Goal: Task Accomplishment & Management: Manage account settings

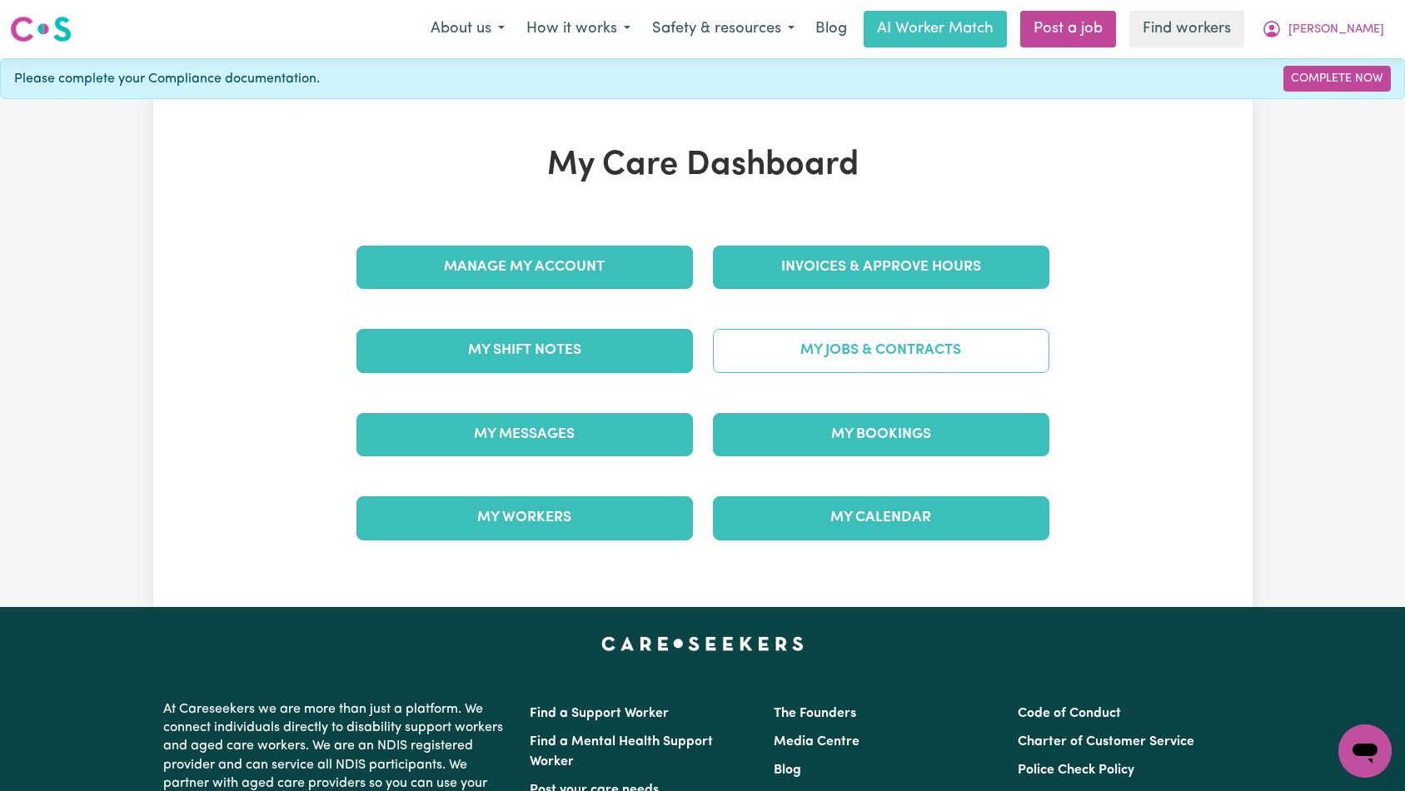
click at [901, 358] on link "My Jobs & Contracts" at bounding box center [881, 350] width 336 height 43
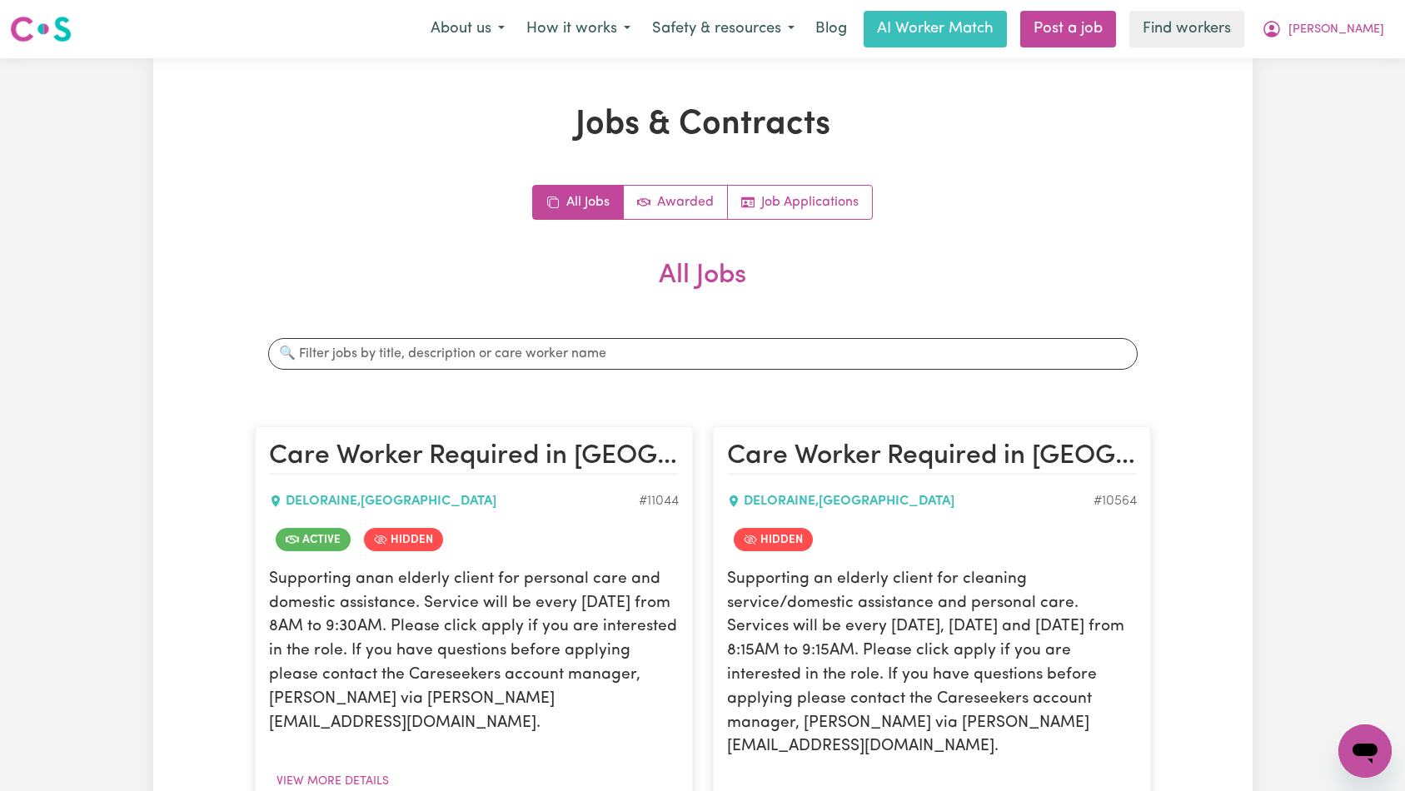
scroll to position [586, 0]
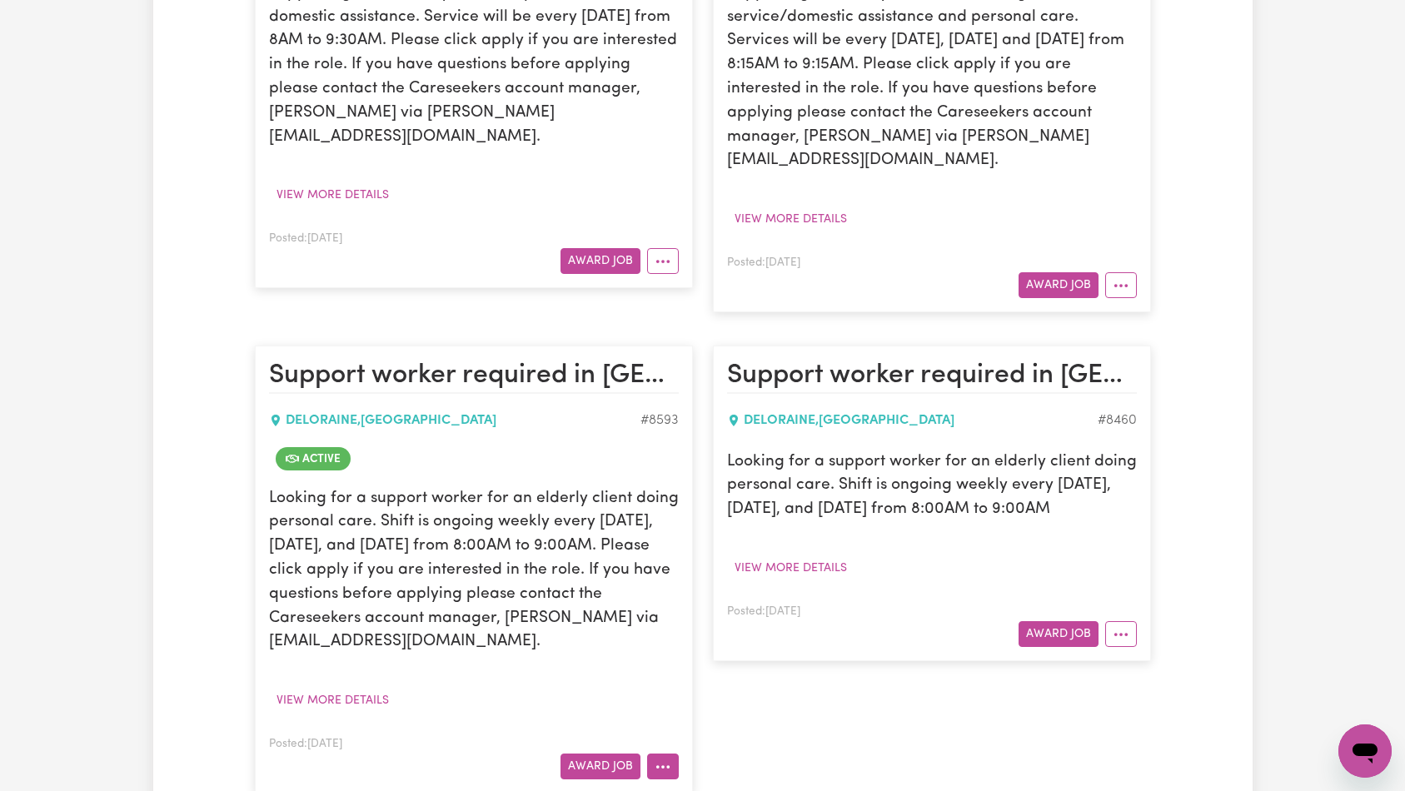
click at [657, 765] on circle "More options" at bounding box center [656, 766] width 3 height 3
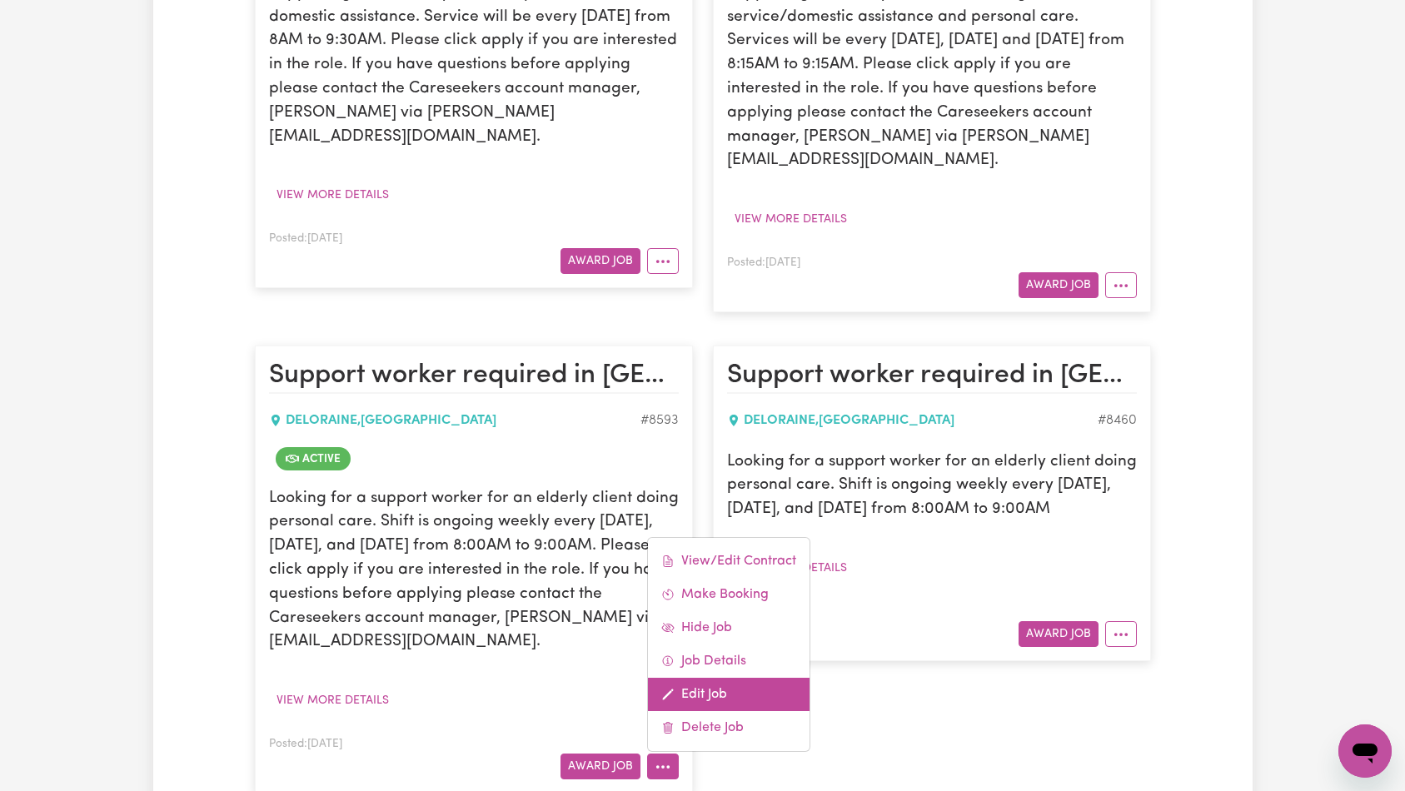
click at [726, 678] on link "Edit Job" at bounding box center [729, 694] width 162 height 33
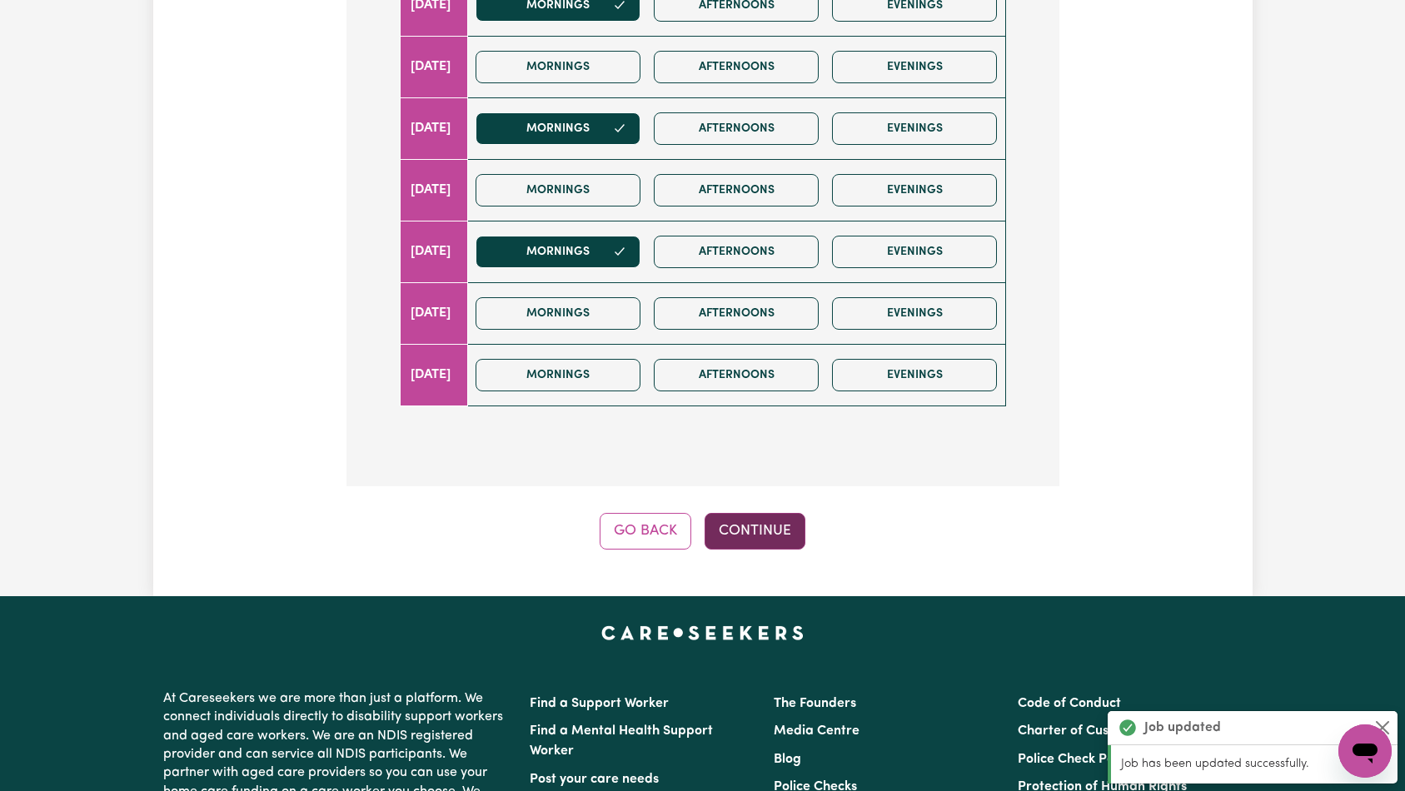
click at [769, 513] on button "Continue" at bounding box center [755, 531] width 101 height 37
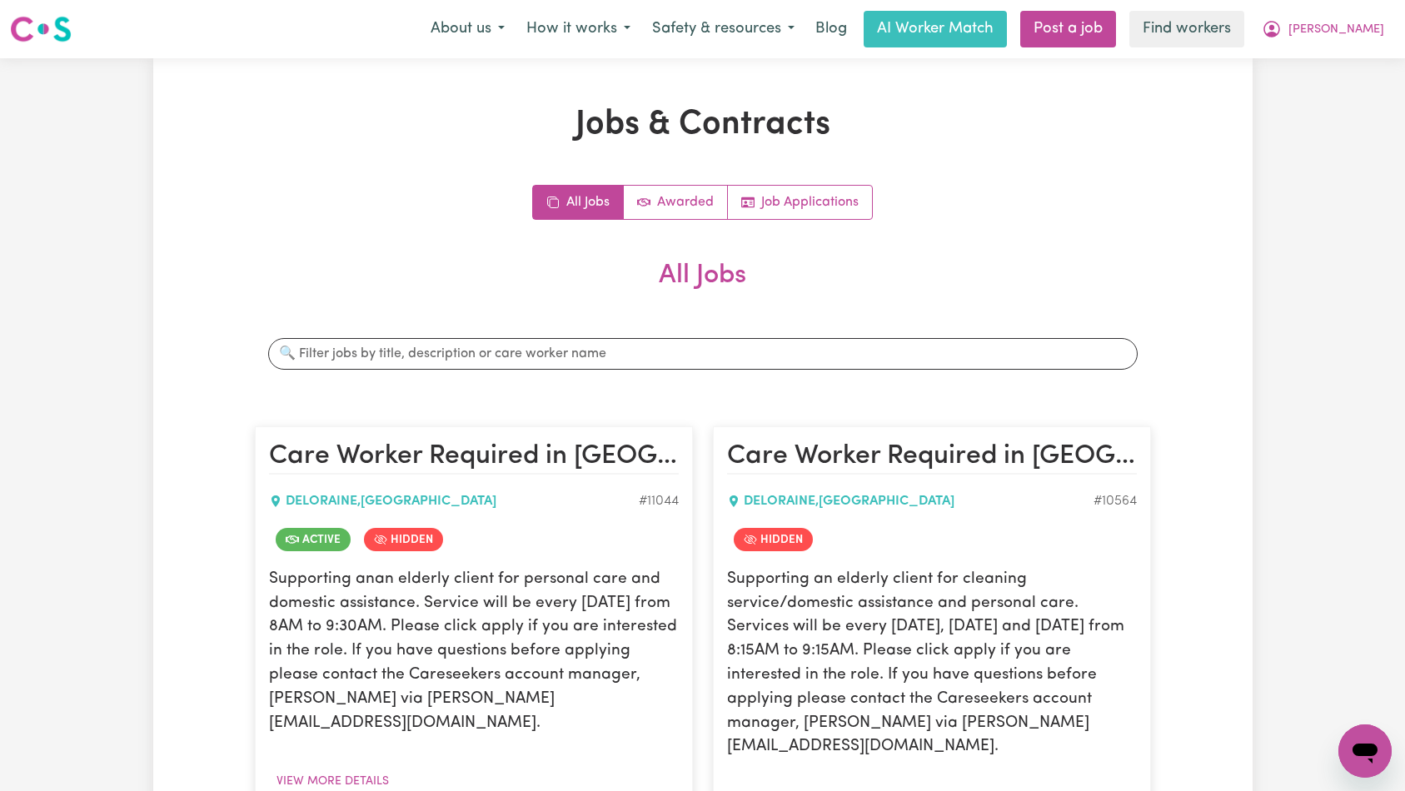
scroll to position [586, 0]
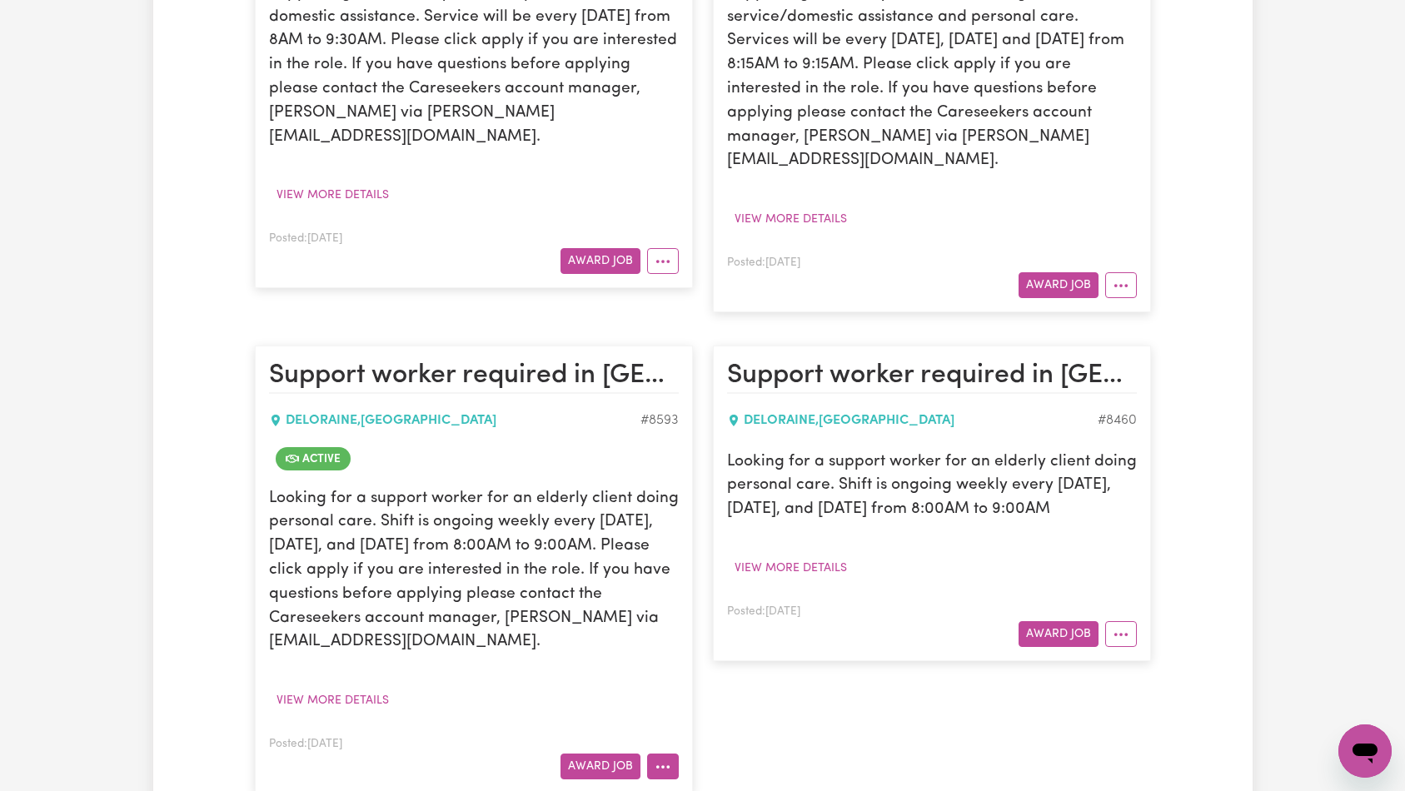
click at [660, 759] on icon "More options" at bounding box center [663, 767] width 17 height 17
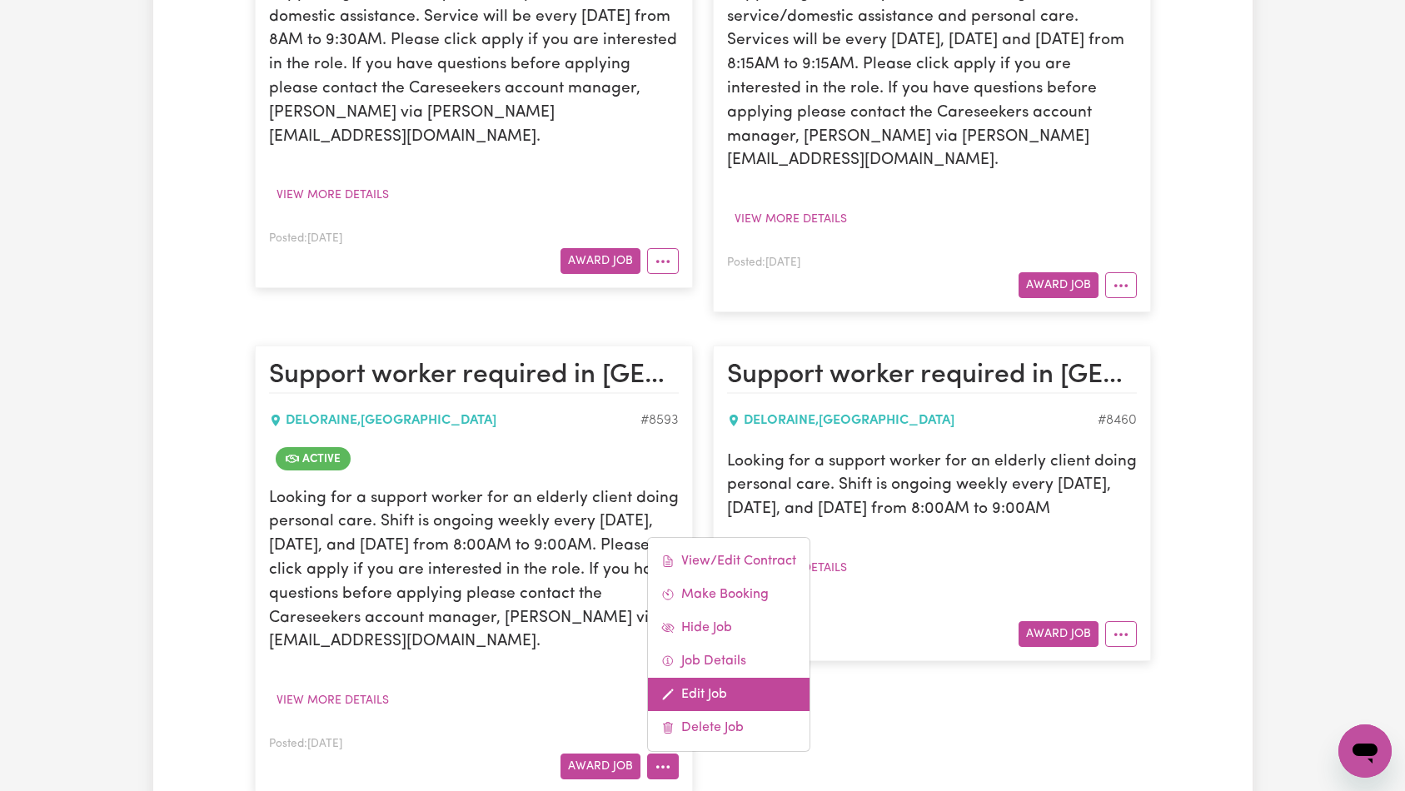
click at [701, 679] on link "Edit Job" at bounding box center [729, 694] width 162 height 33
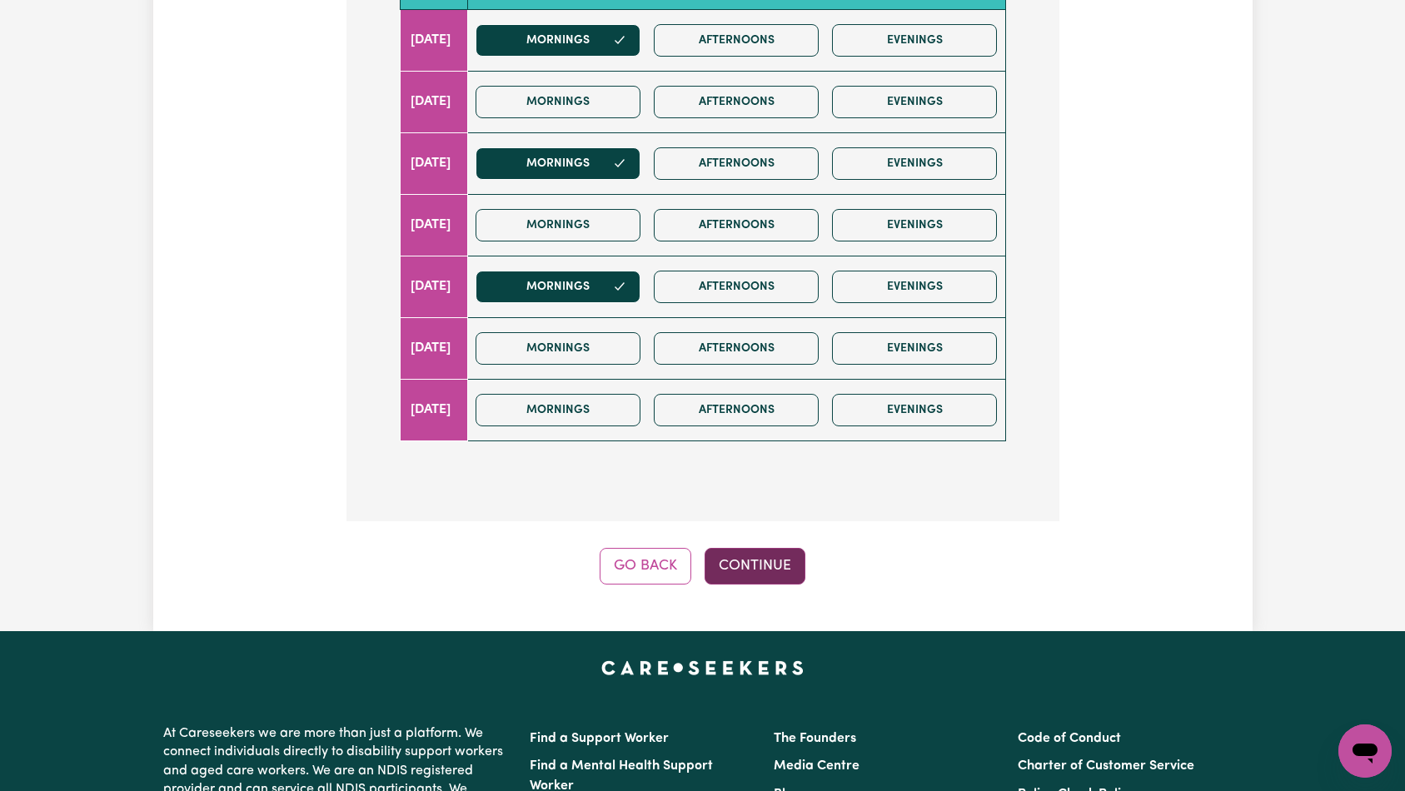
click at [782, 548] on button "Continue" at bounding box center [755, 566] width 101 height 37
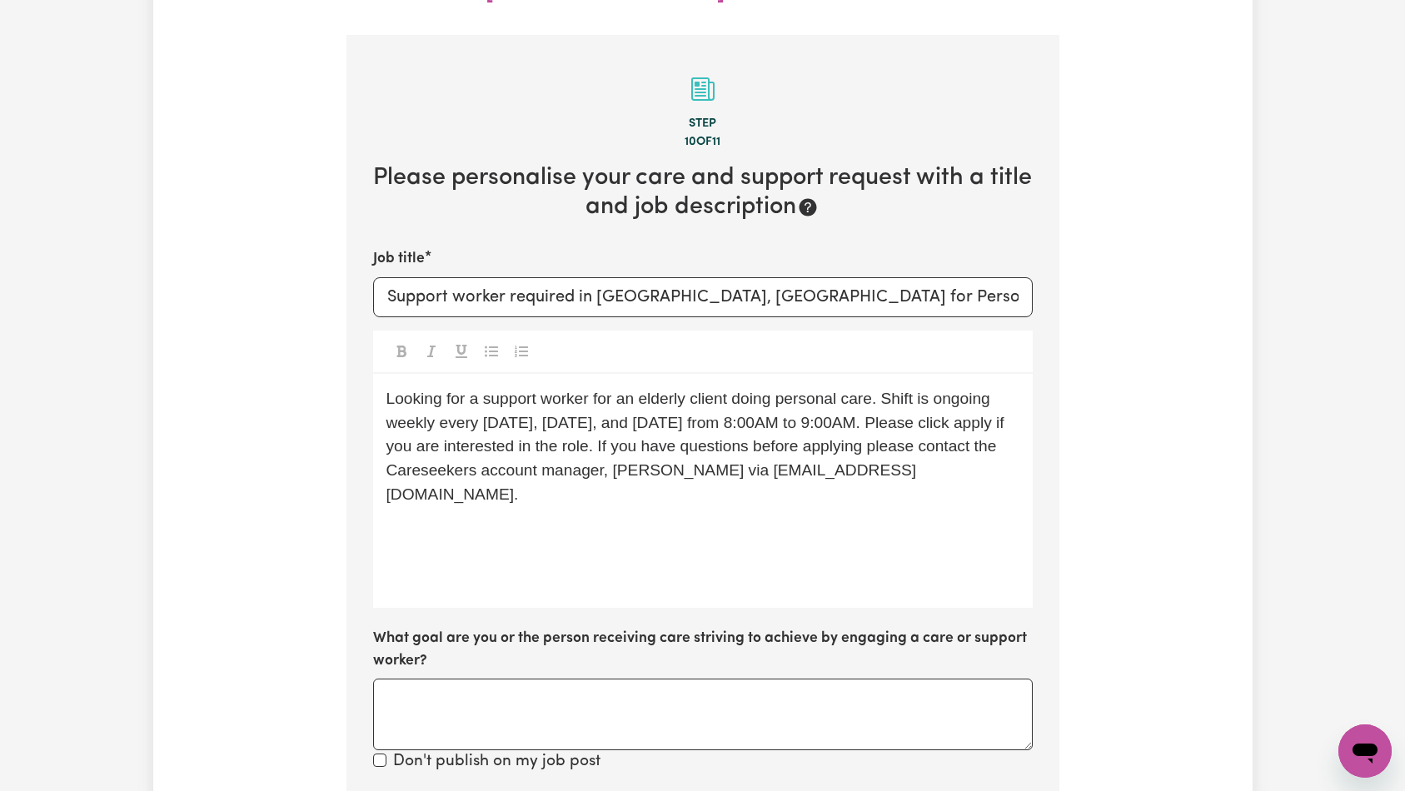
scroll to position [747, 0]
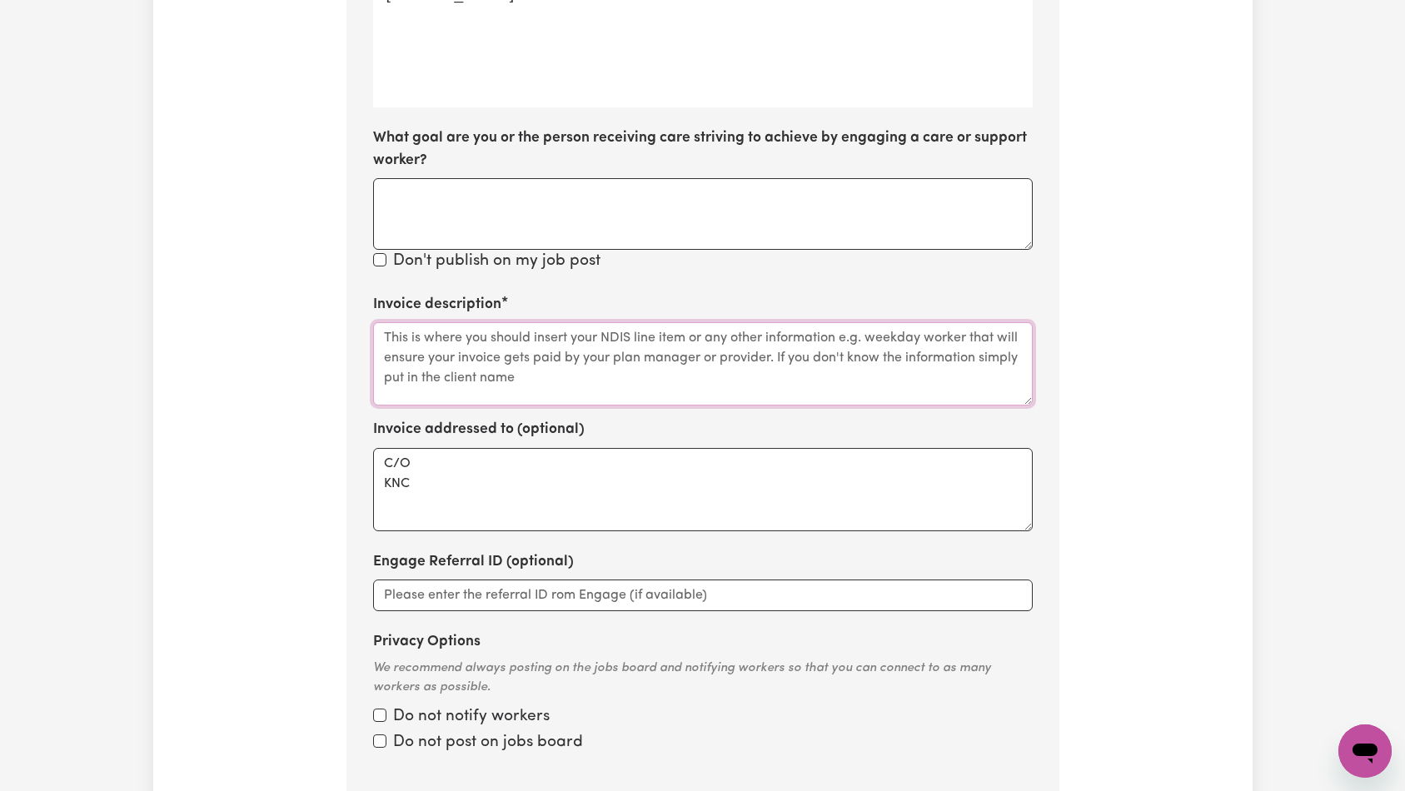
click at [662, 322] on textarea "Invoice description" at bounding box center [703, 363] width 660 height 83
paste textarea "Personal Care"
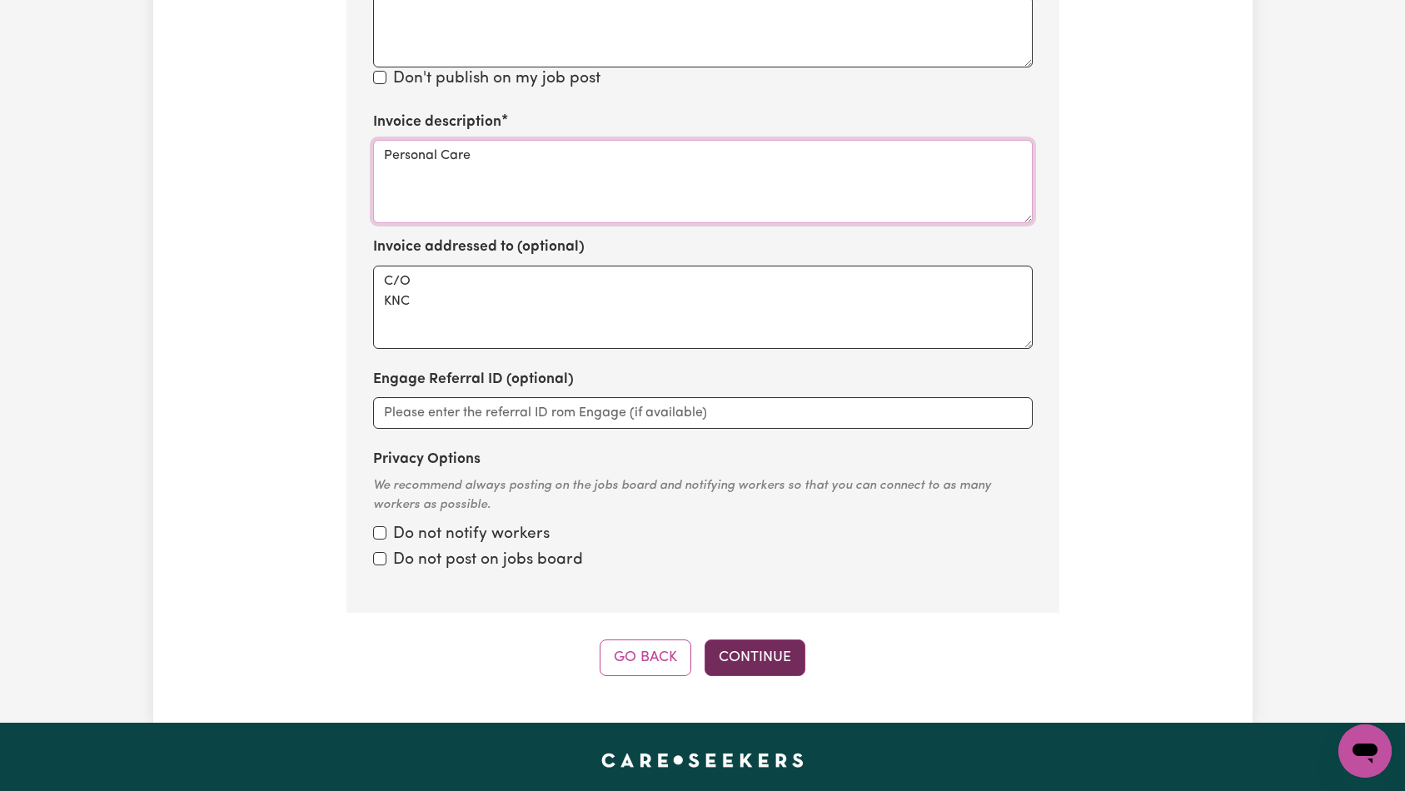
type textarea "Personal Care"
click at [781, 640] on button "Continue" at bounding box center [755, 658] width 101 height 37
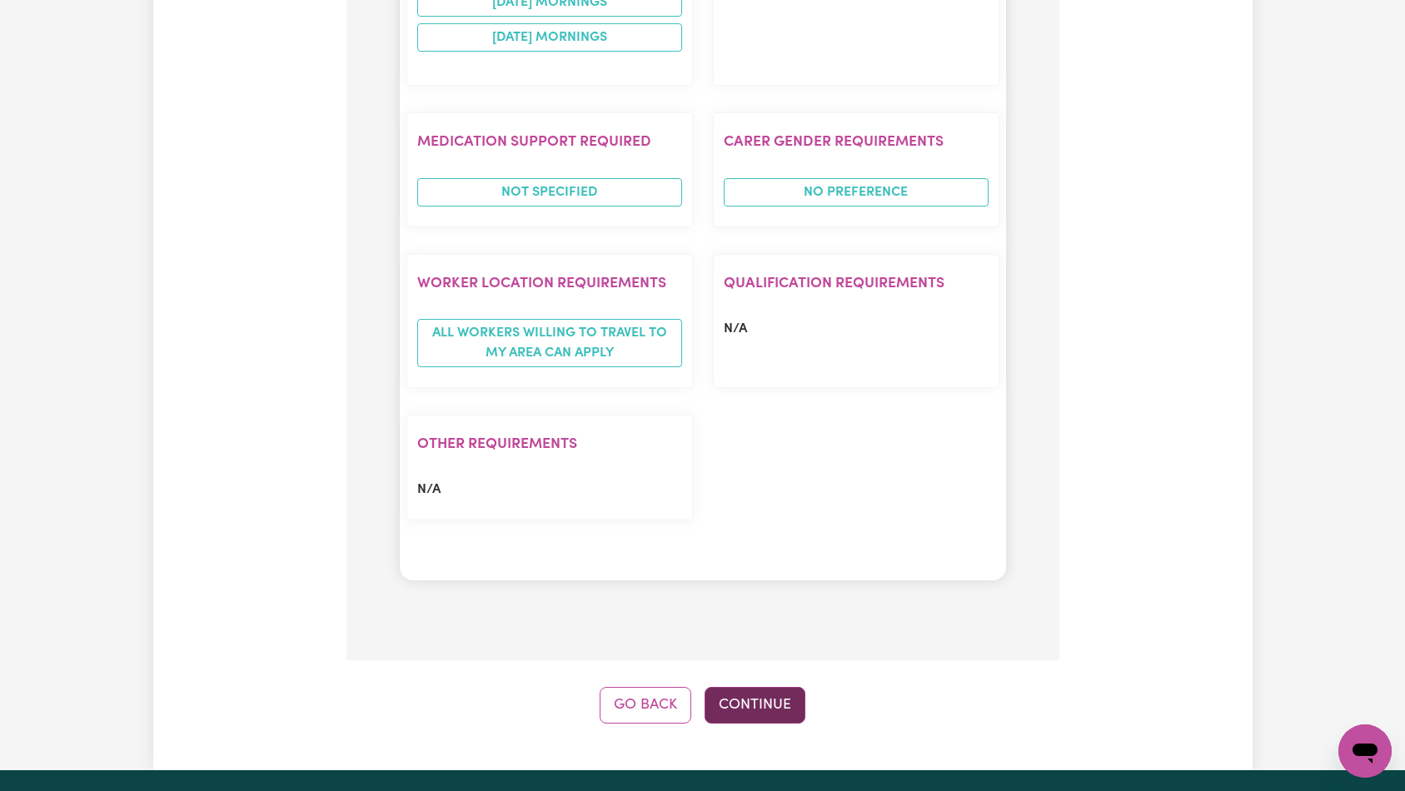
click at [780, 687] on button "Continue" at bounding box center [755, 705] width 101 height 37
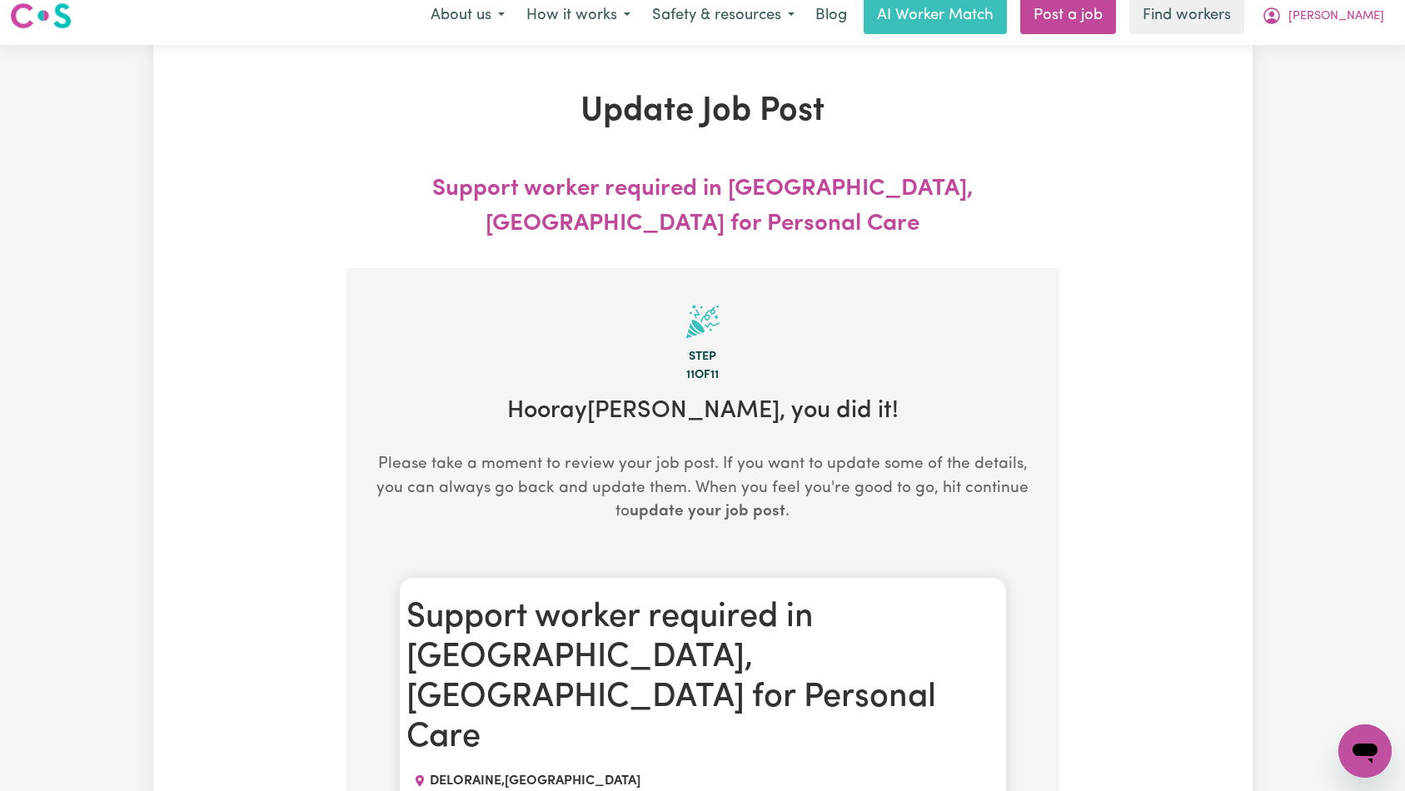
scroll to position [0, 0]
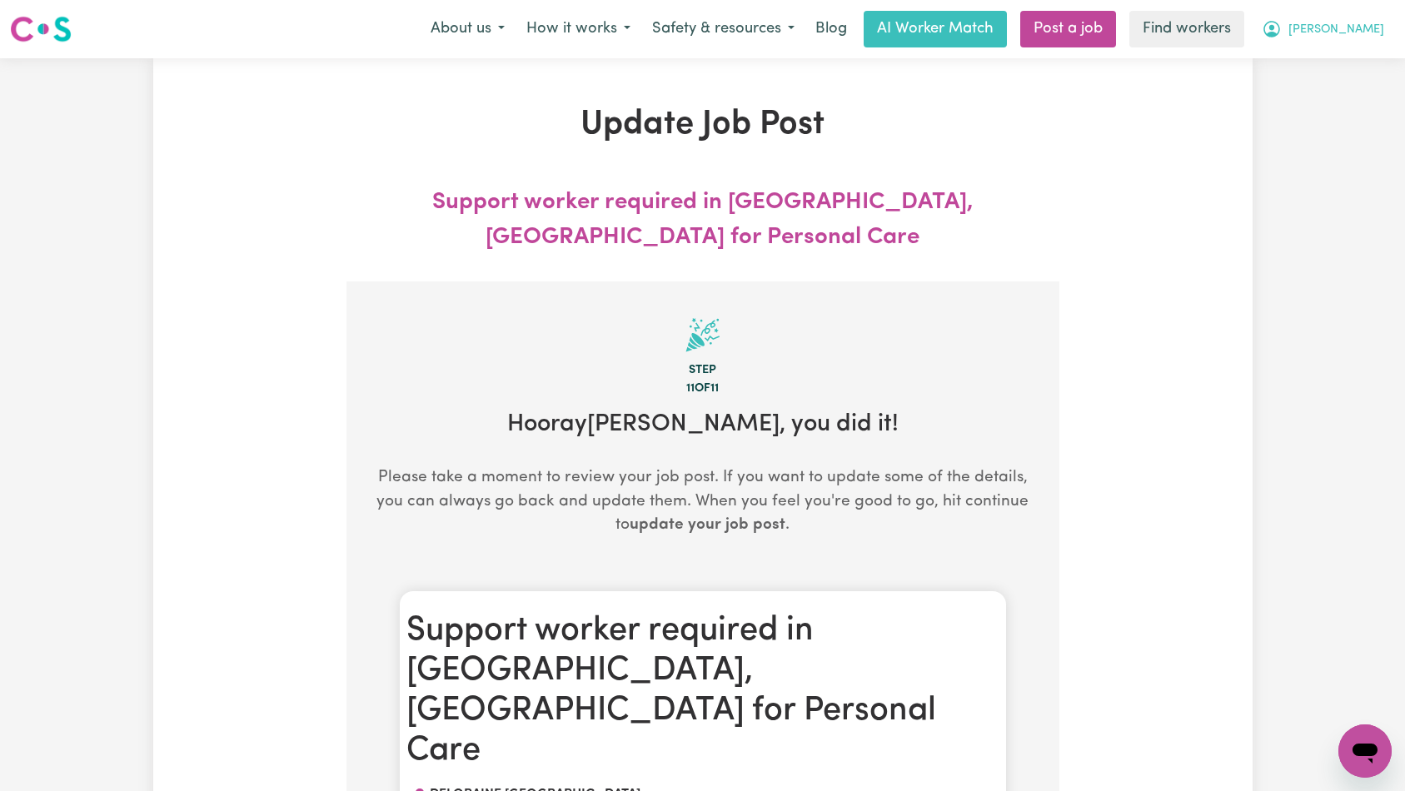
click at [1333, 32] on span "[PERSON_NAME]" at bounding box center [1336, 30] width 96 height 18
click at [1338, 65] on link "My Dashboard" at bounding box center [1329, 65] width 132 height 32
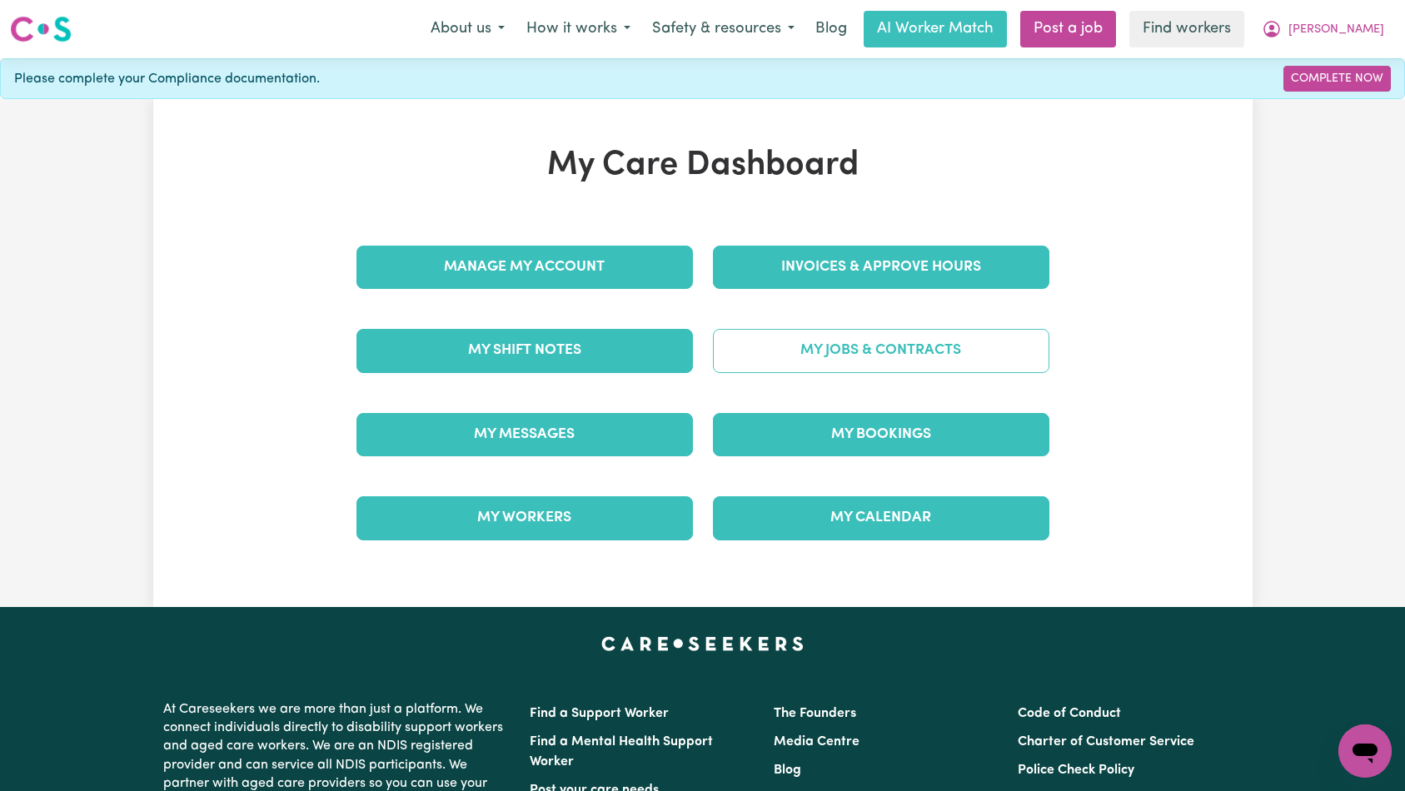
click at [1014, 356] on link "My Jobs & Contracts" at bounding box center [881, 350] width 336 height 43
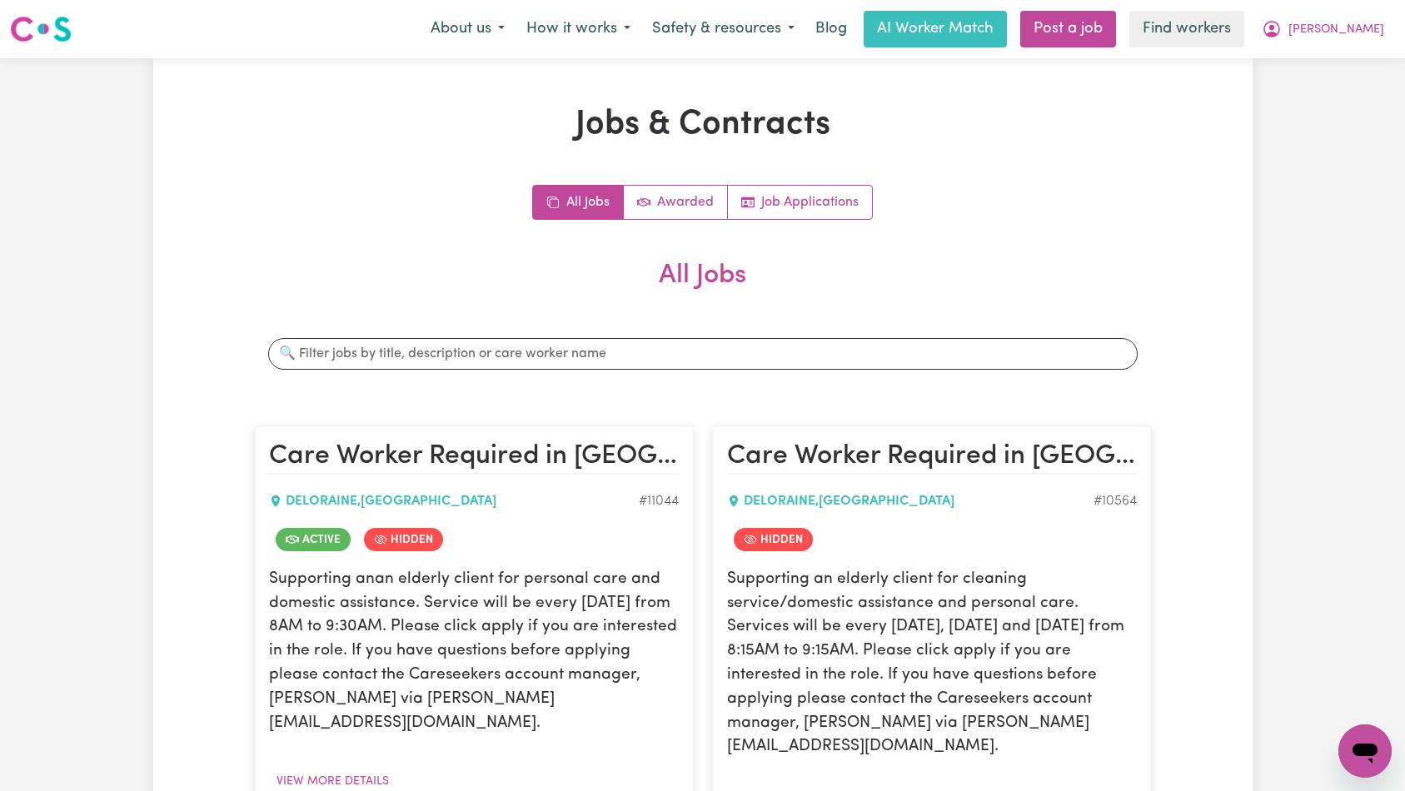
scroll to position [289, 0]
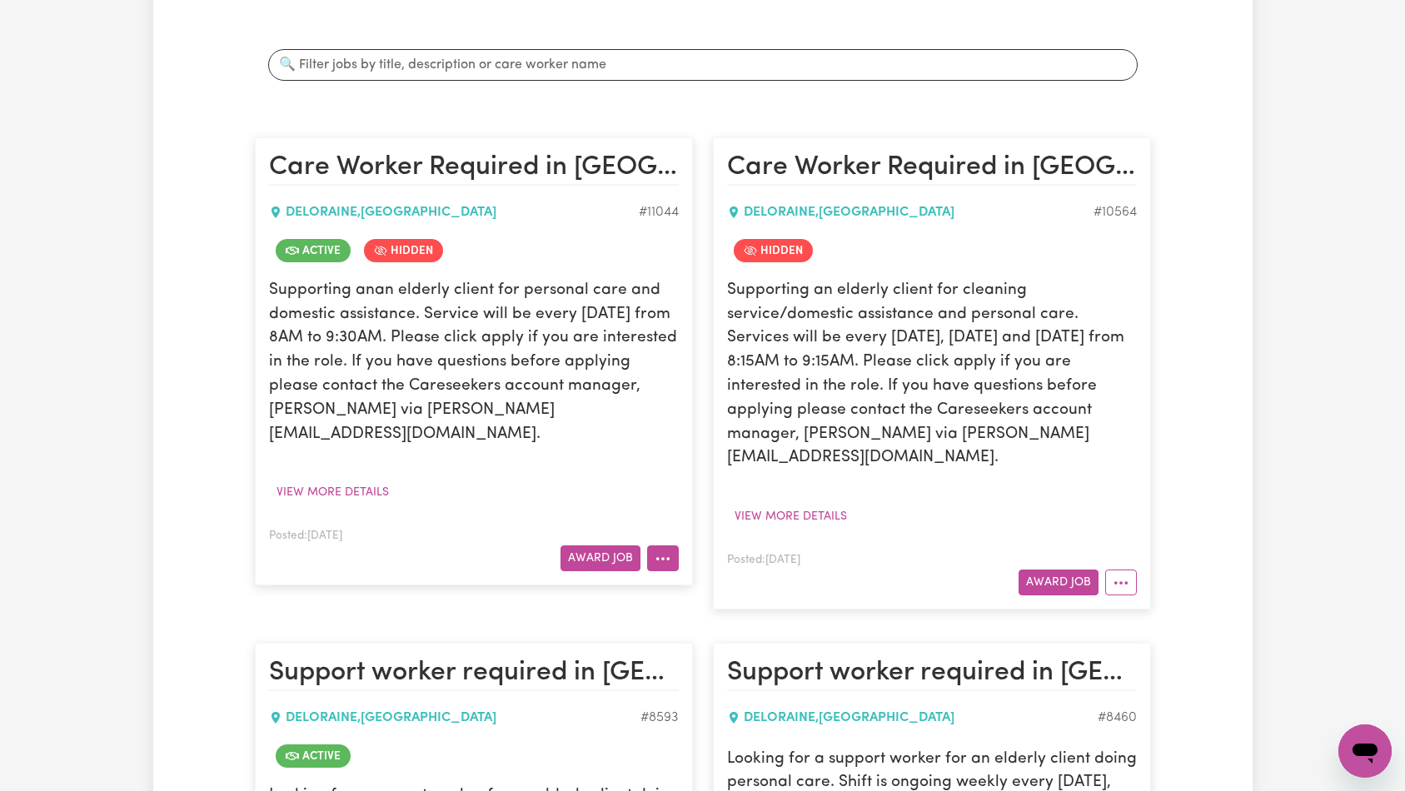
click at [670, 546] on button "More options" at bounding box center [663, 559] width 32 height 26
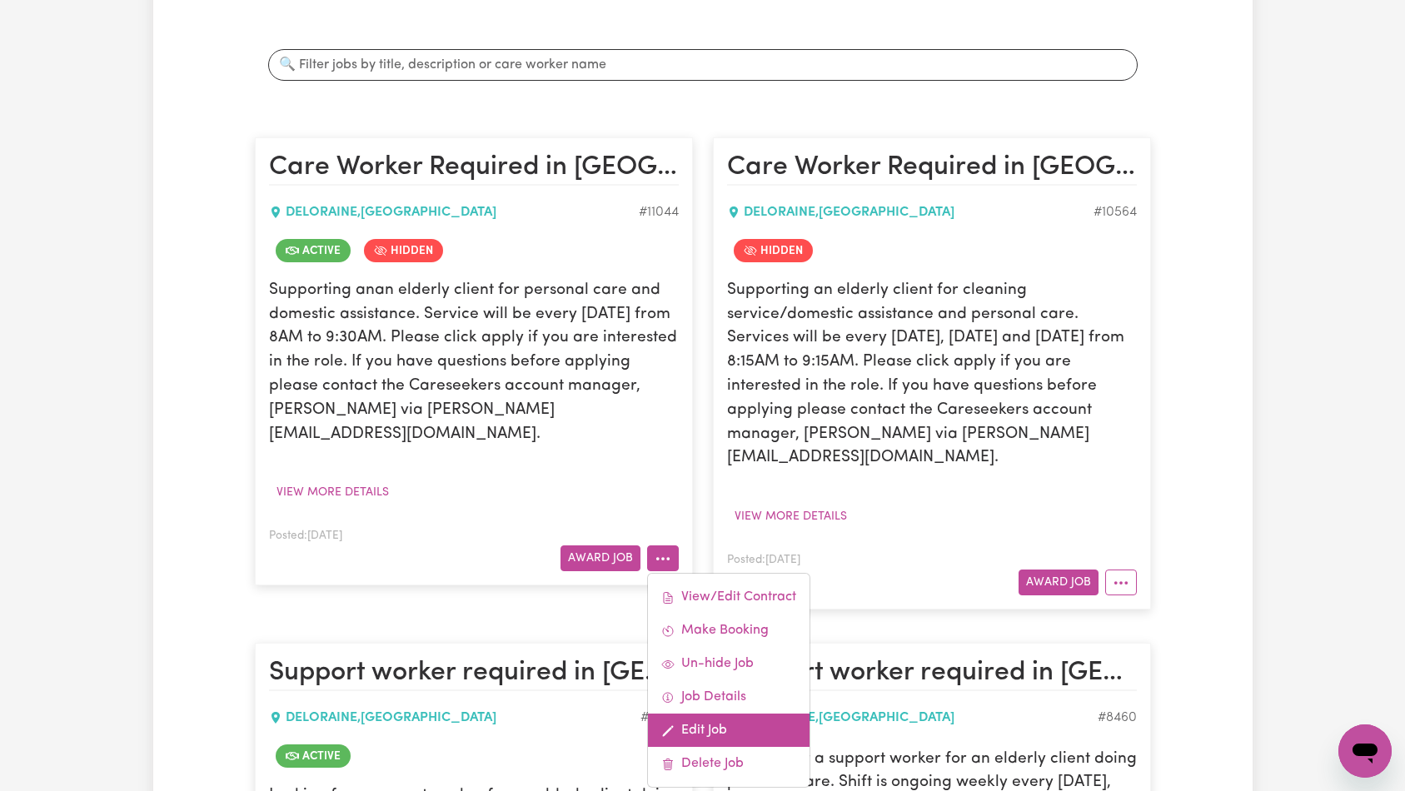
click at [703, 714] on link "Edit Job" at bounding box center [729, 730] width 162 height 33
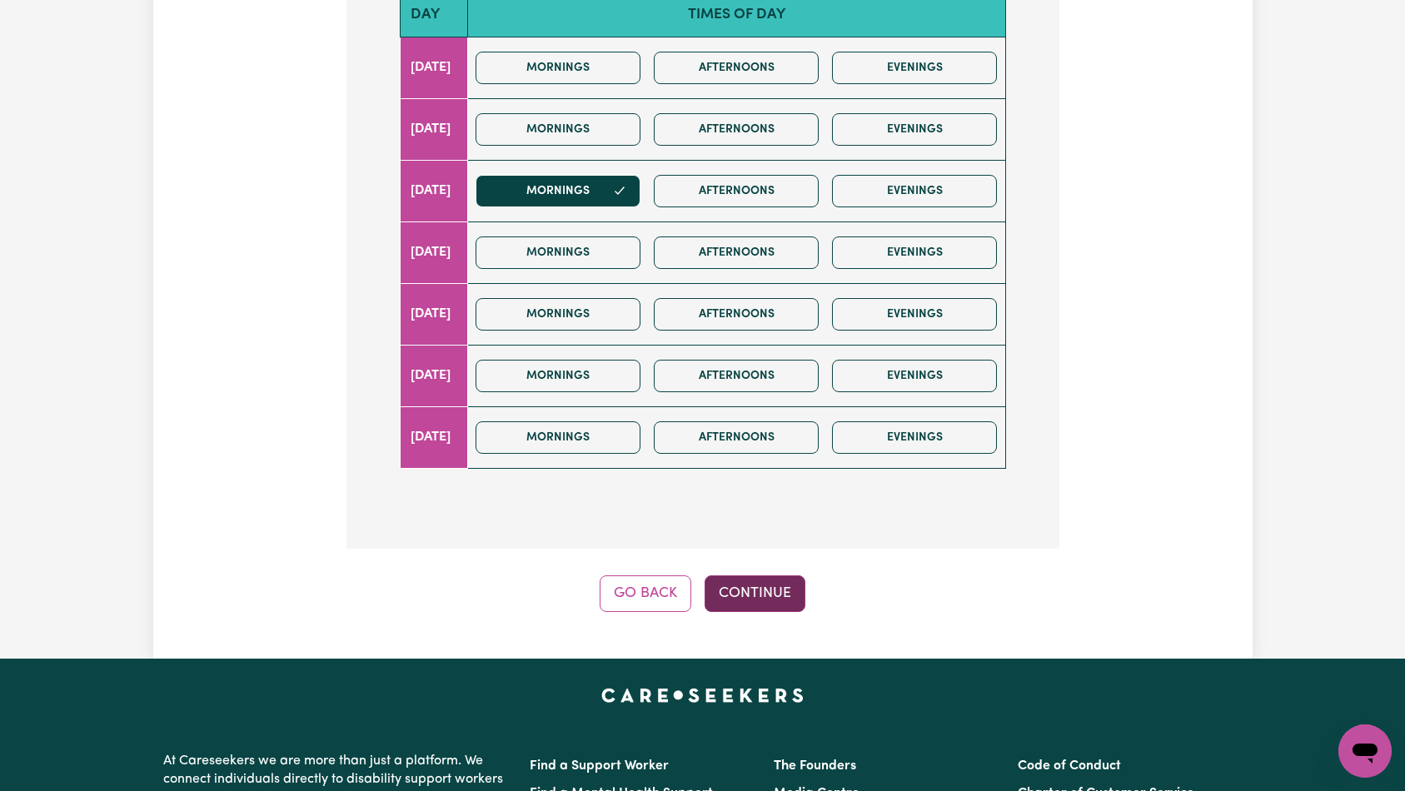
click at [765, 576] on button "Continue" at bounding box center [755, 594] width 101 height 37
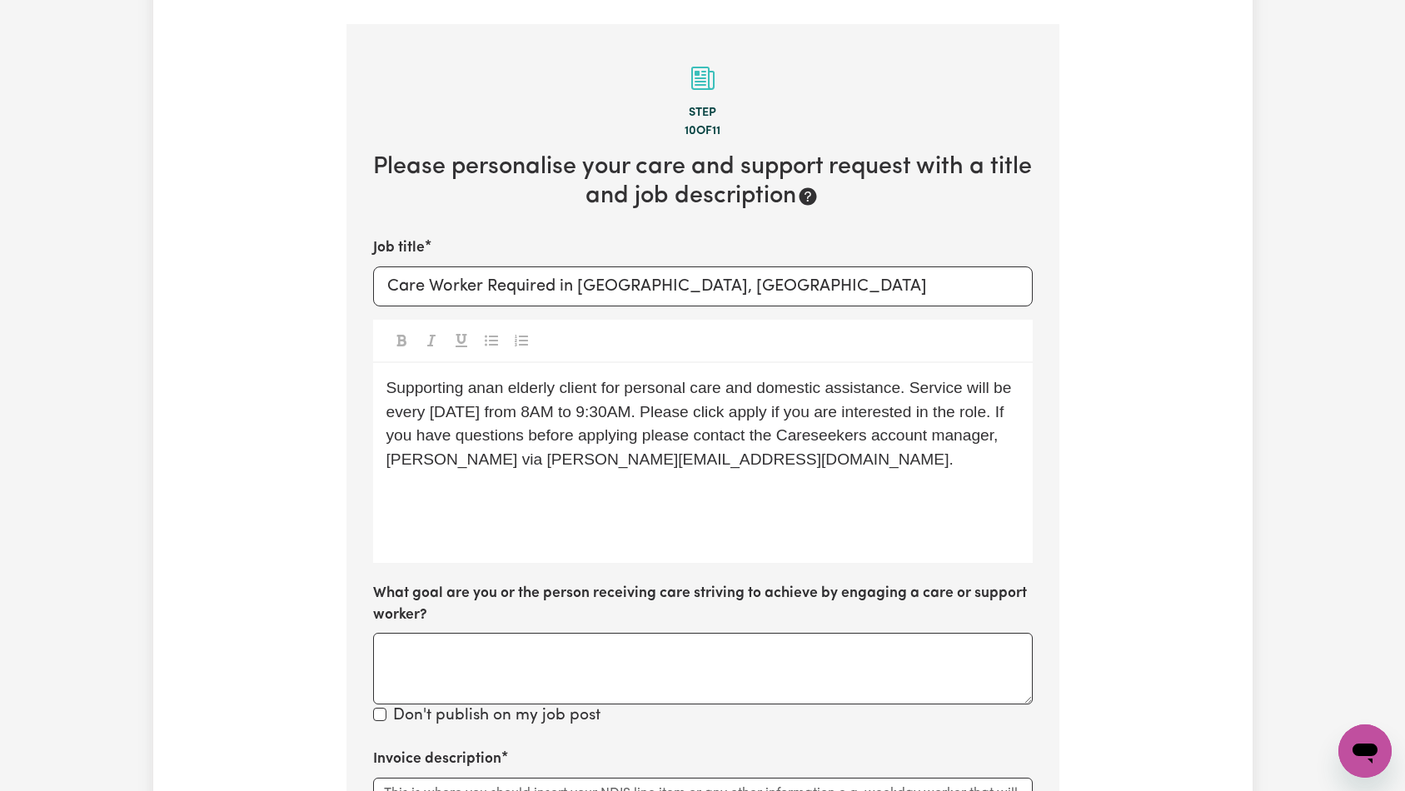
scroll to position [744, 0]
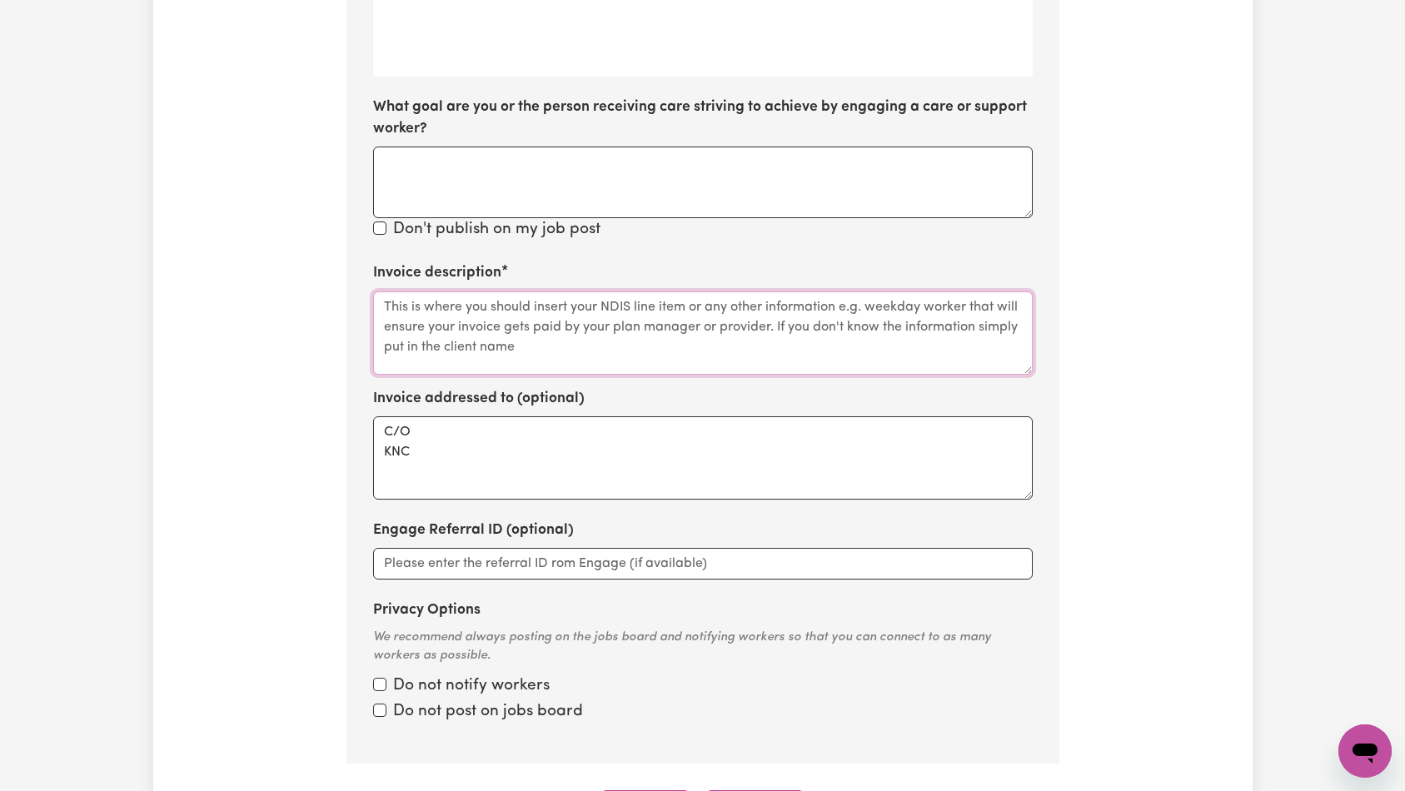
click at [650, 292] on textarea "Invoice description" at bounding box center [703, 333] width 660 height 83
paste textarea "Domestic support and Social Support"
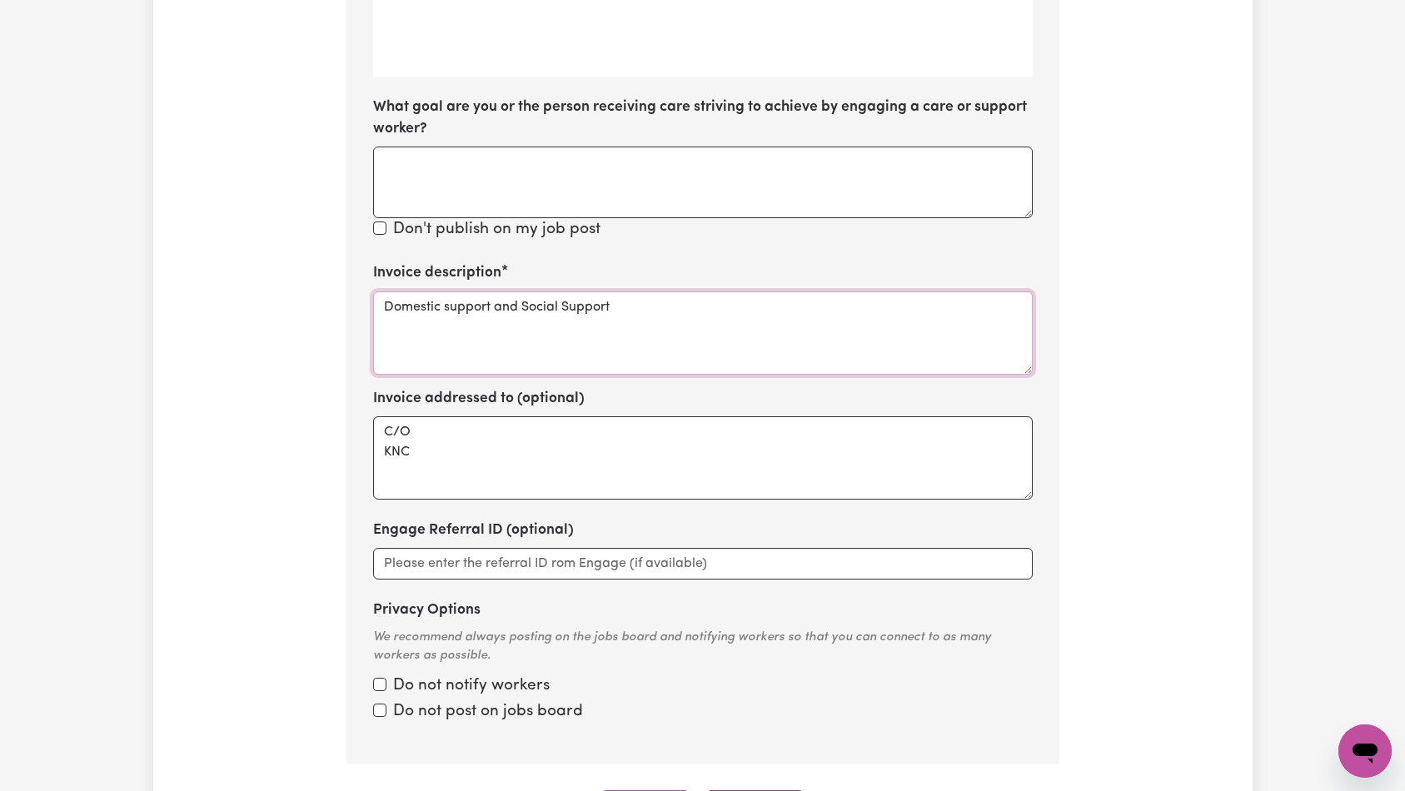
type textarea "Domestic support and Social Support"
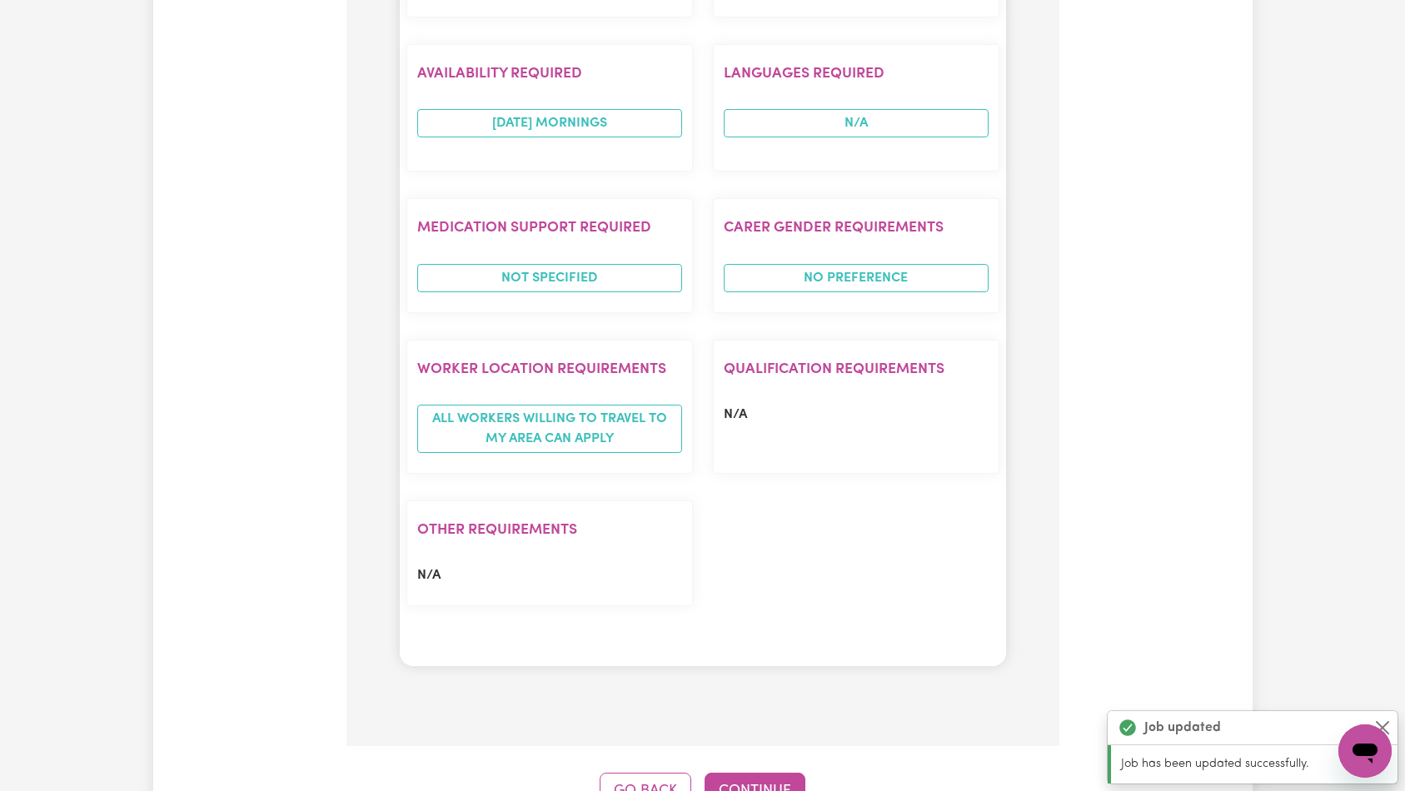
scroll to position [0, 0]
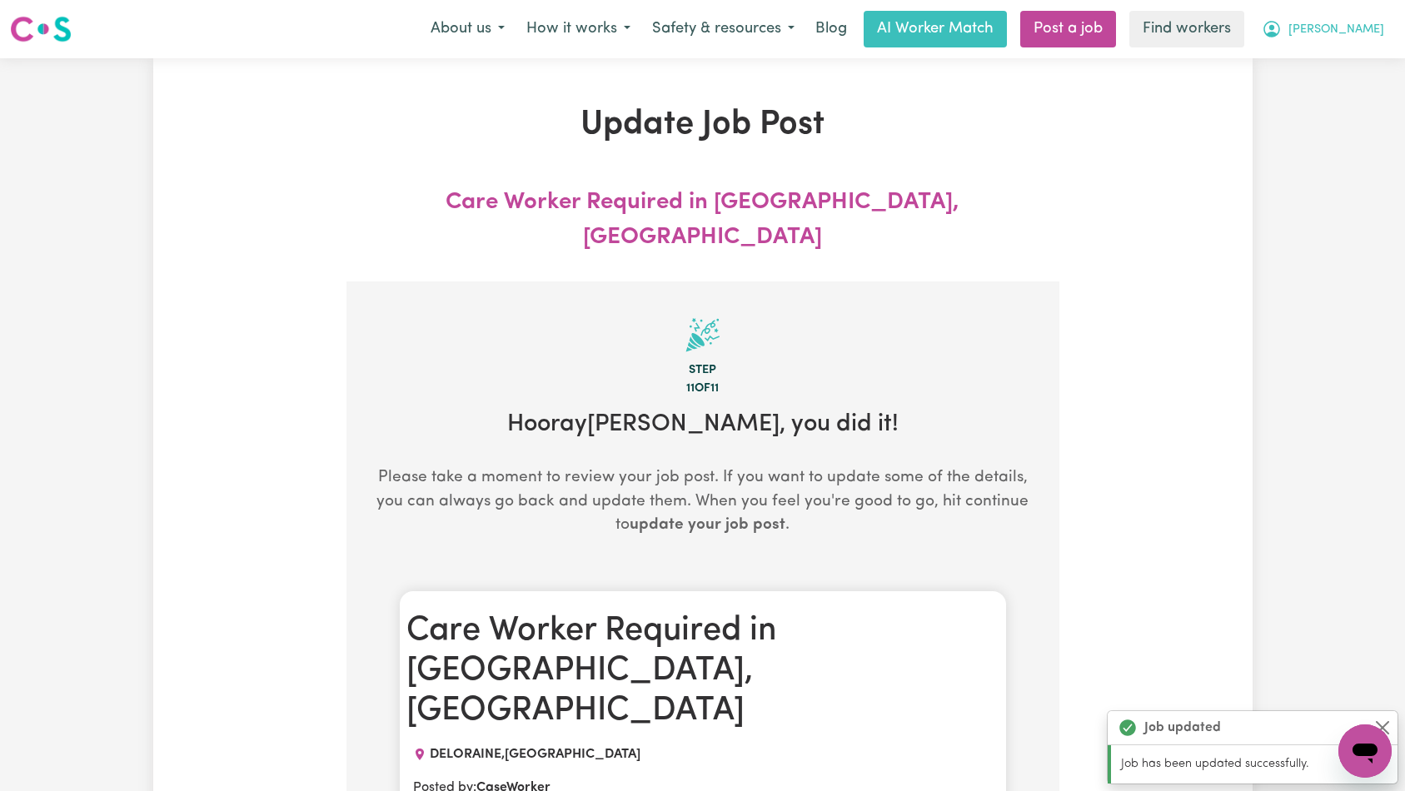
click at [1368, 14] on button "[PERSON_NAME]" at bounding box center [1323, 29] width 144 height 35
click at [1353, 57] on link "My Dashboard" at bounding box center [1329, 65] width 132 height 32
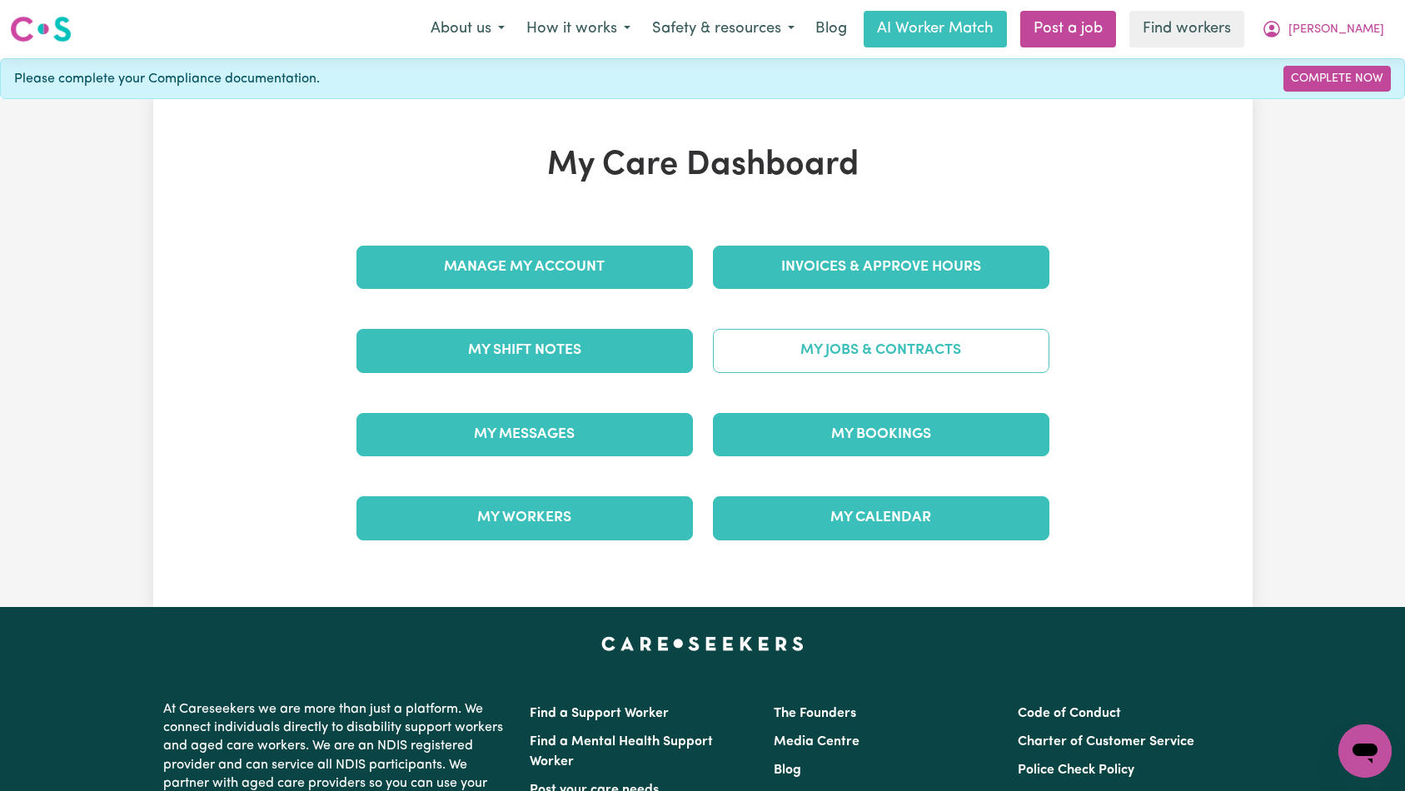
click at [916, 346] on link "My Jobs & Contracts" at bounding box center [881, 350] width 336 height 43
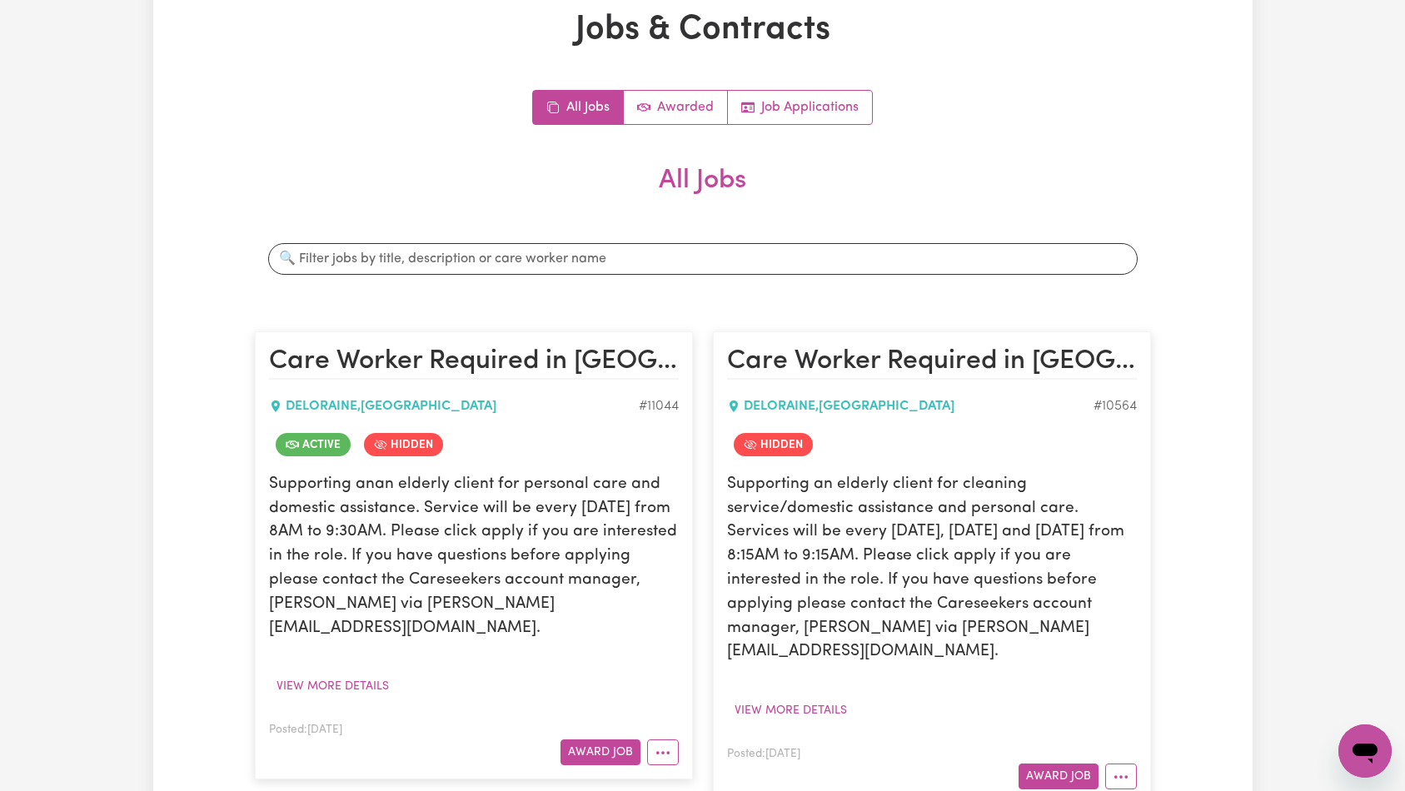
scroll to position [213, 0]
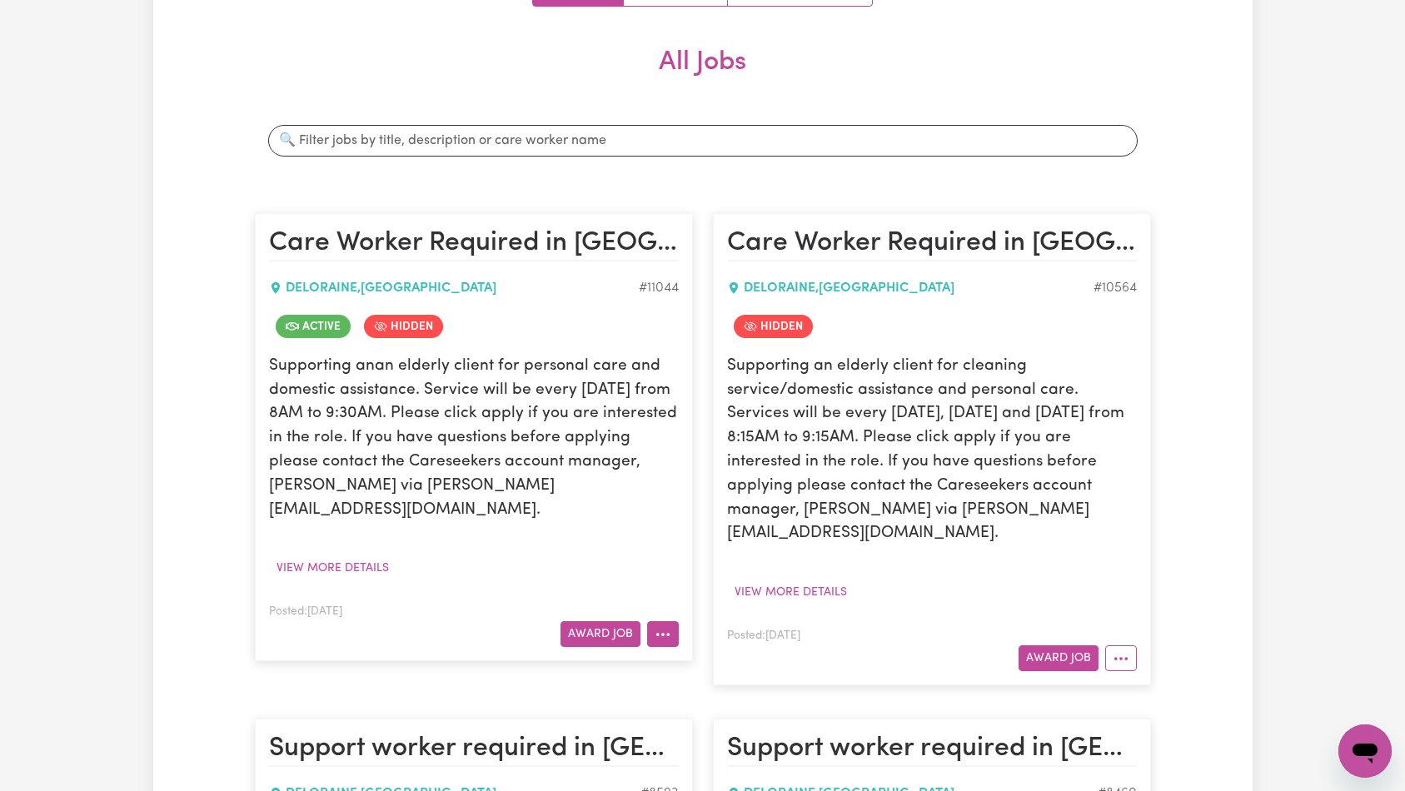
click at [655, 626] on icon "More options" at bounding box center [663, 634] width 17 height 17
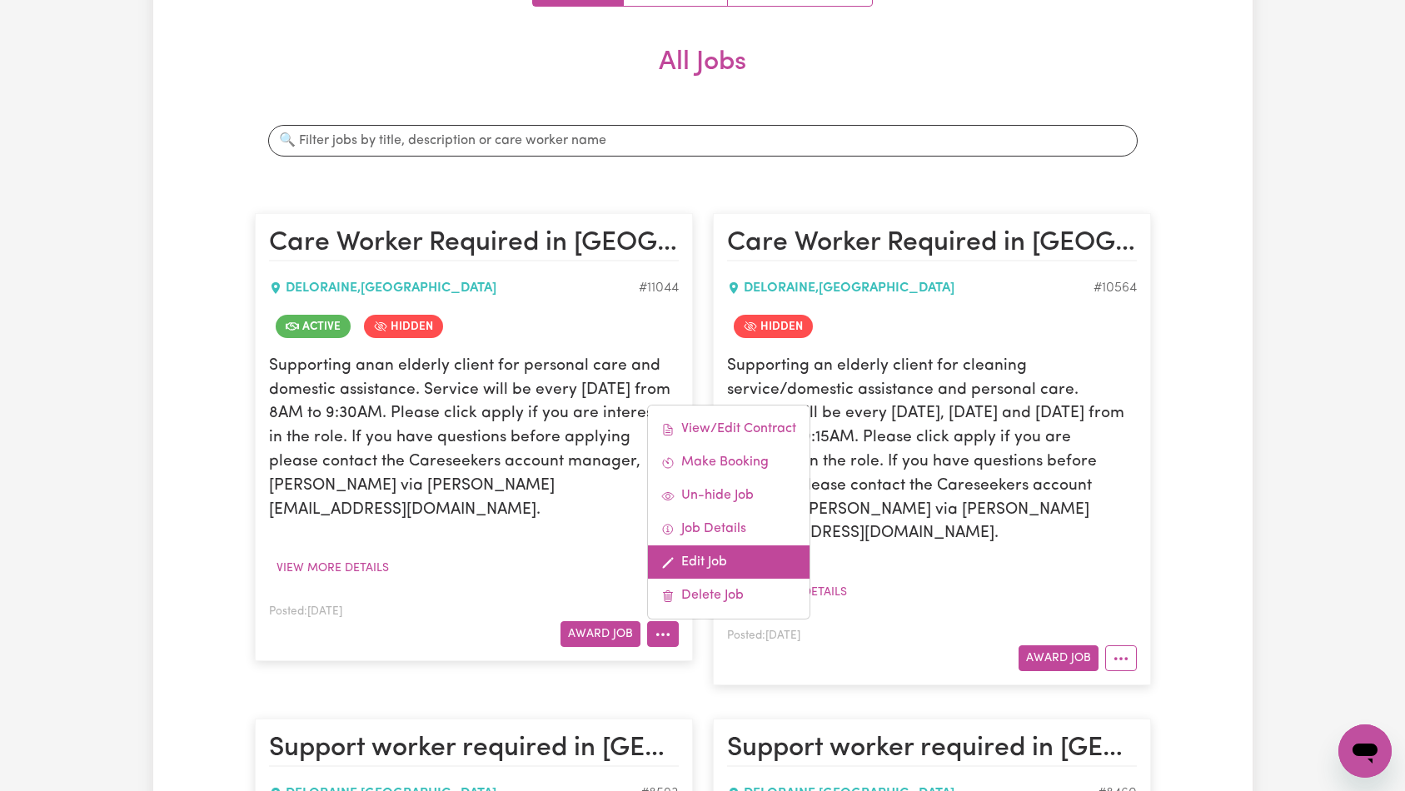
click at [725, 546] on link "Edit Job" at bounding box center [729, 562] width 162 height 33
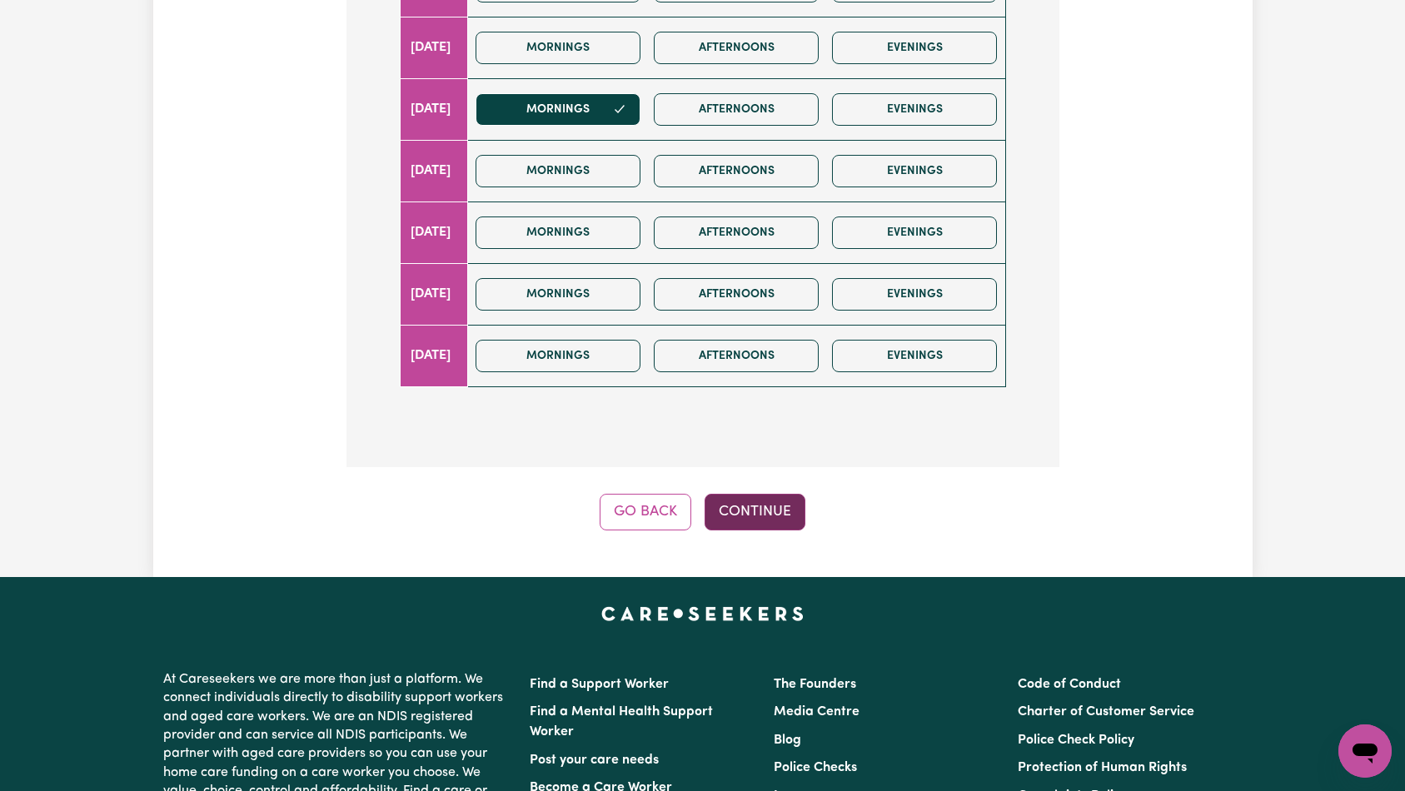
click at [775, 494] on button "Continue" at bounding box center [755, 512] width 101 height 37
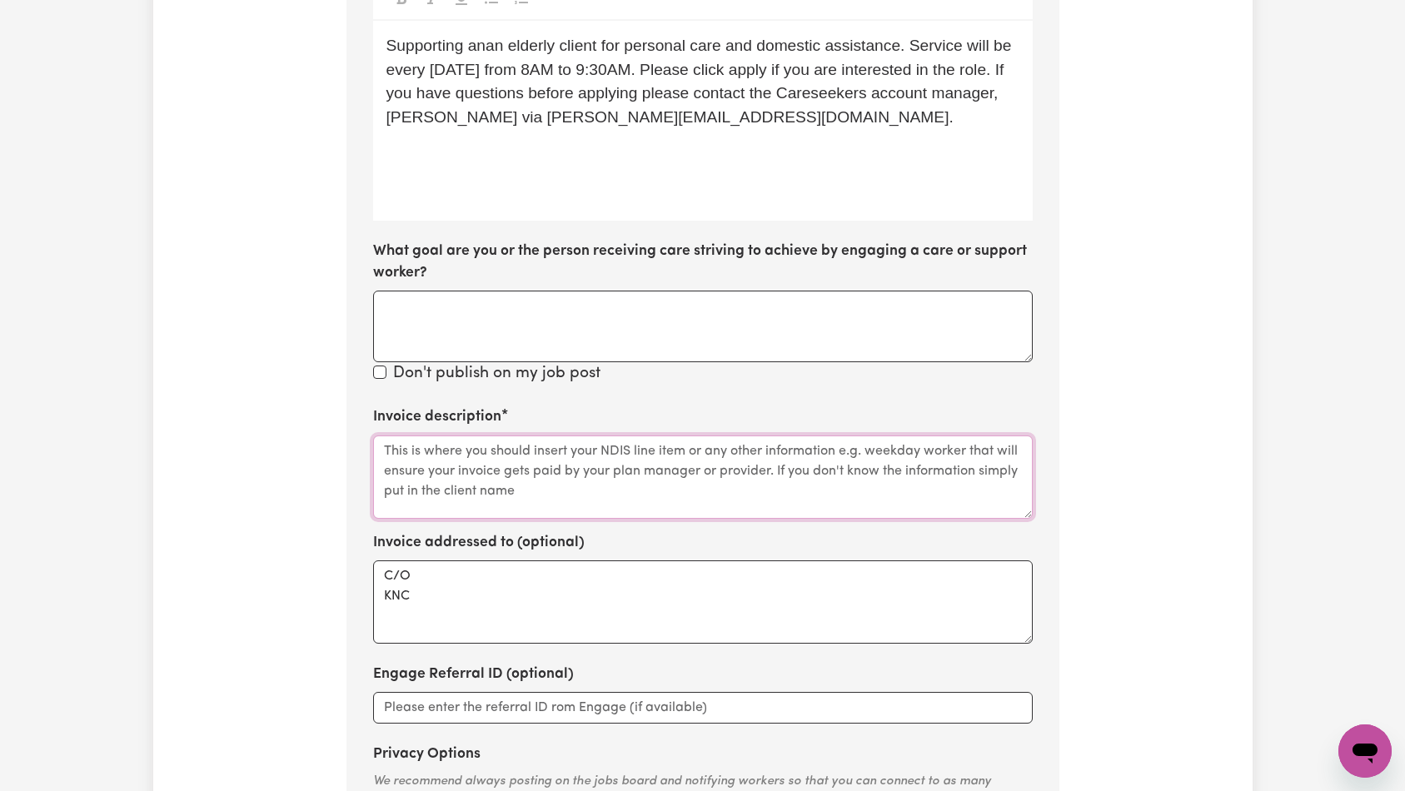
click at [696, 436] on textarea "Invoice description" at bounding box center [703, 477] width 660 height 83
paste textarea "Domestic support and Social Support"
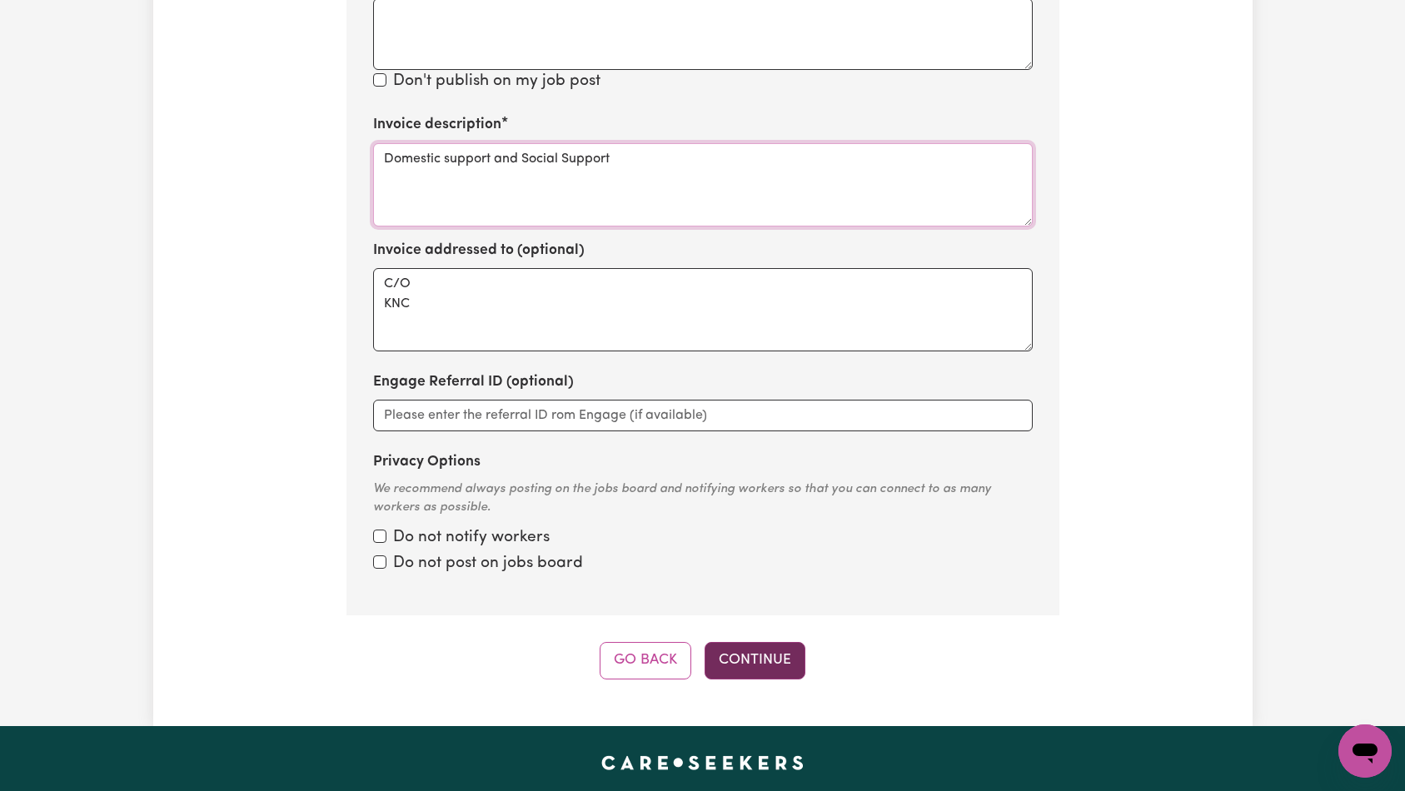
type textarea "Domestic support and Social Support"
click at [736, 642] on button "Continue" at bounding box center [755, 660] width 101 height 37
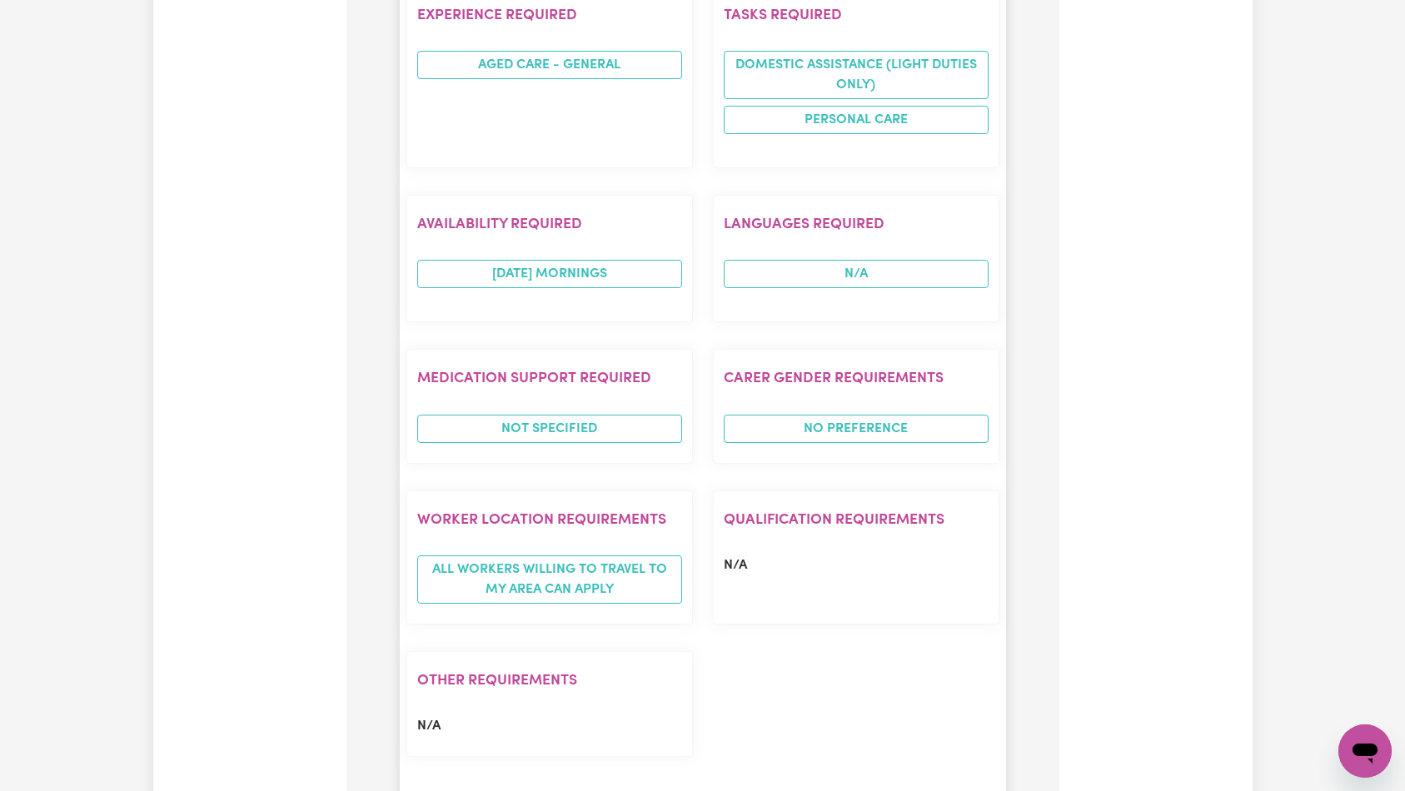
scroll to position [1330, 0]
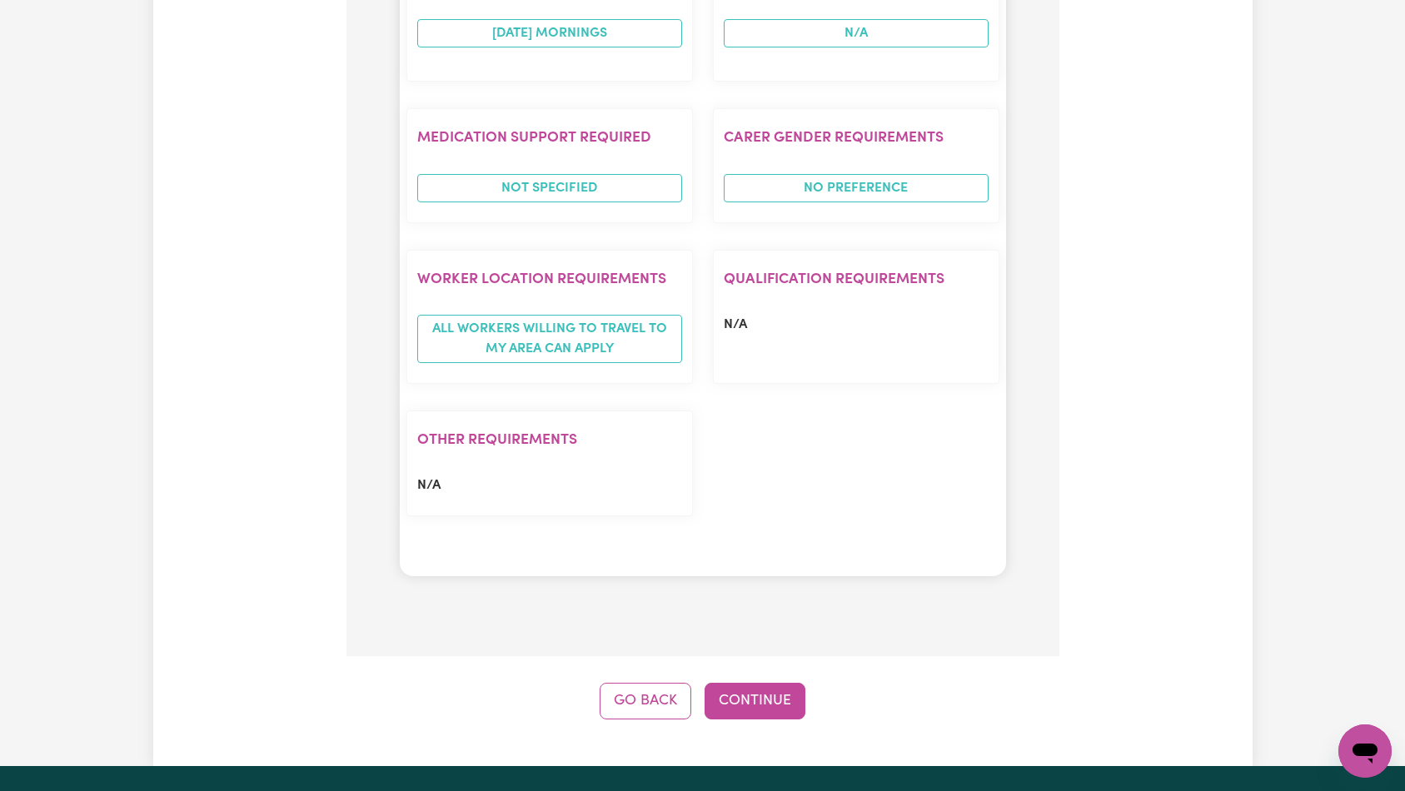
click at [753, 683] on button "Continue" at bounding box center [755, 701] width 101 height 37
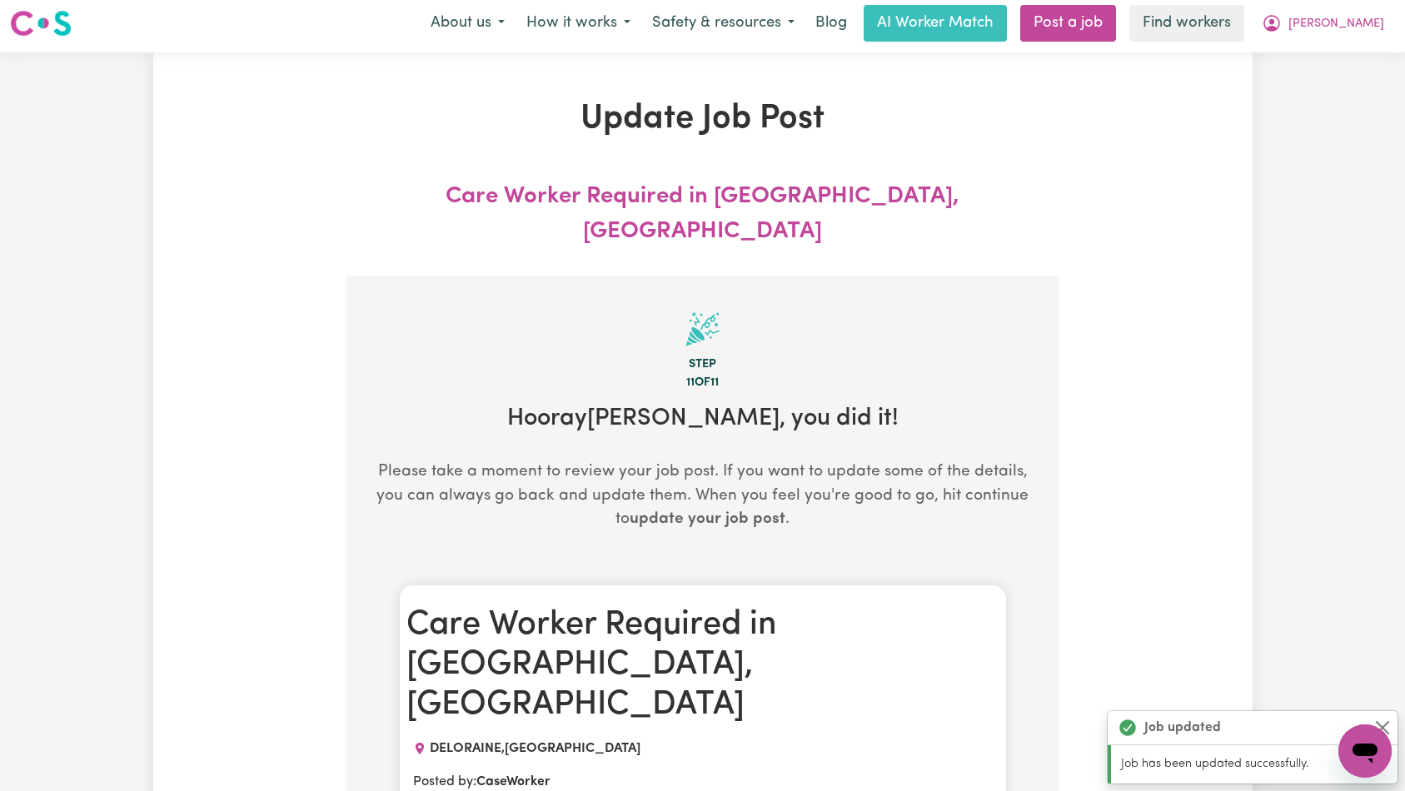
scroll to position [0, 0]
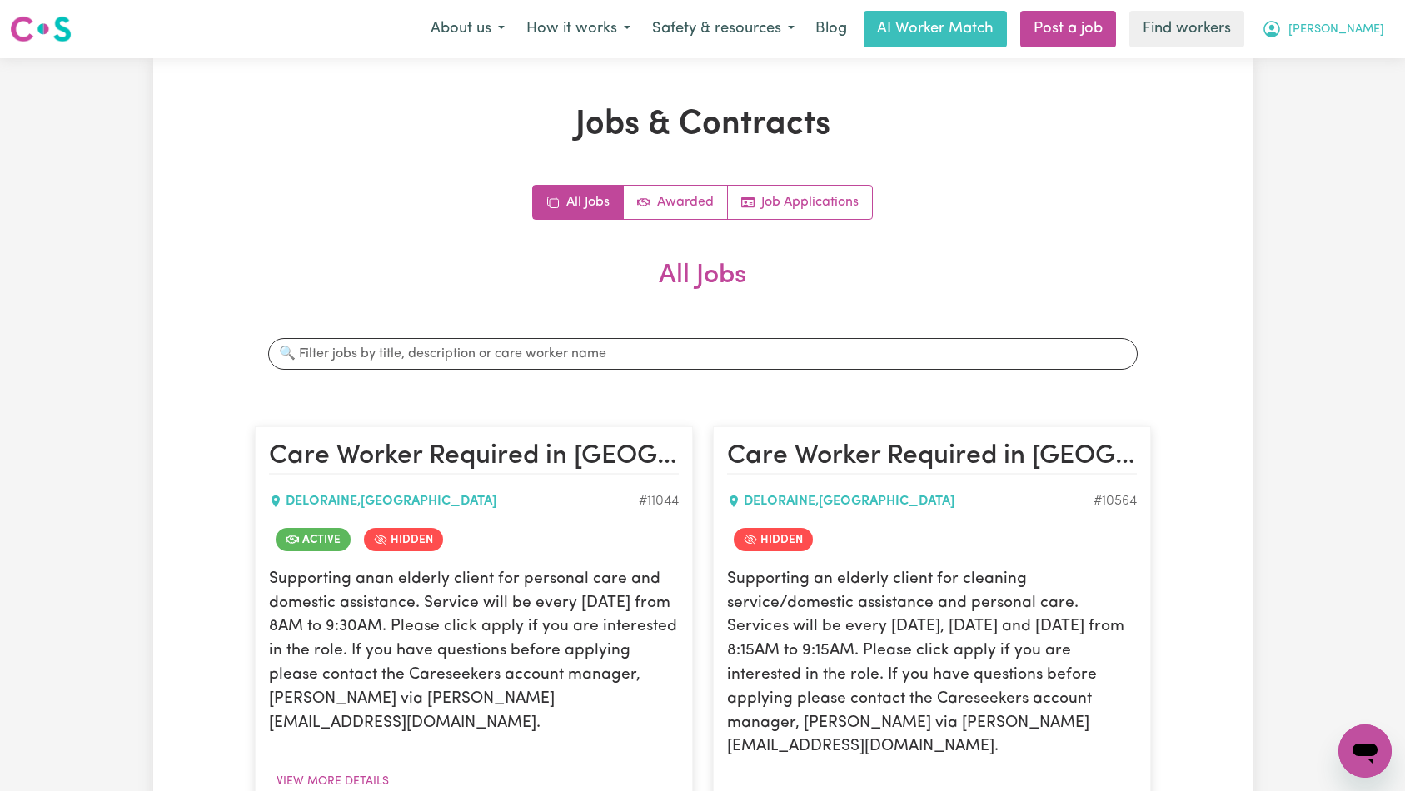
click at [1390, 20] on button "[PERSON_NAME]" at bounding box center [1323, 29] width 144 height 35
click at [1351, 92] on link "Logout" at bounding box center [1329, 96] width 132 height 32
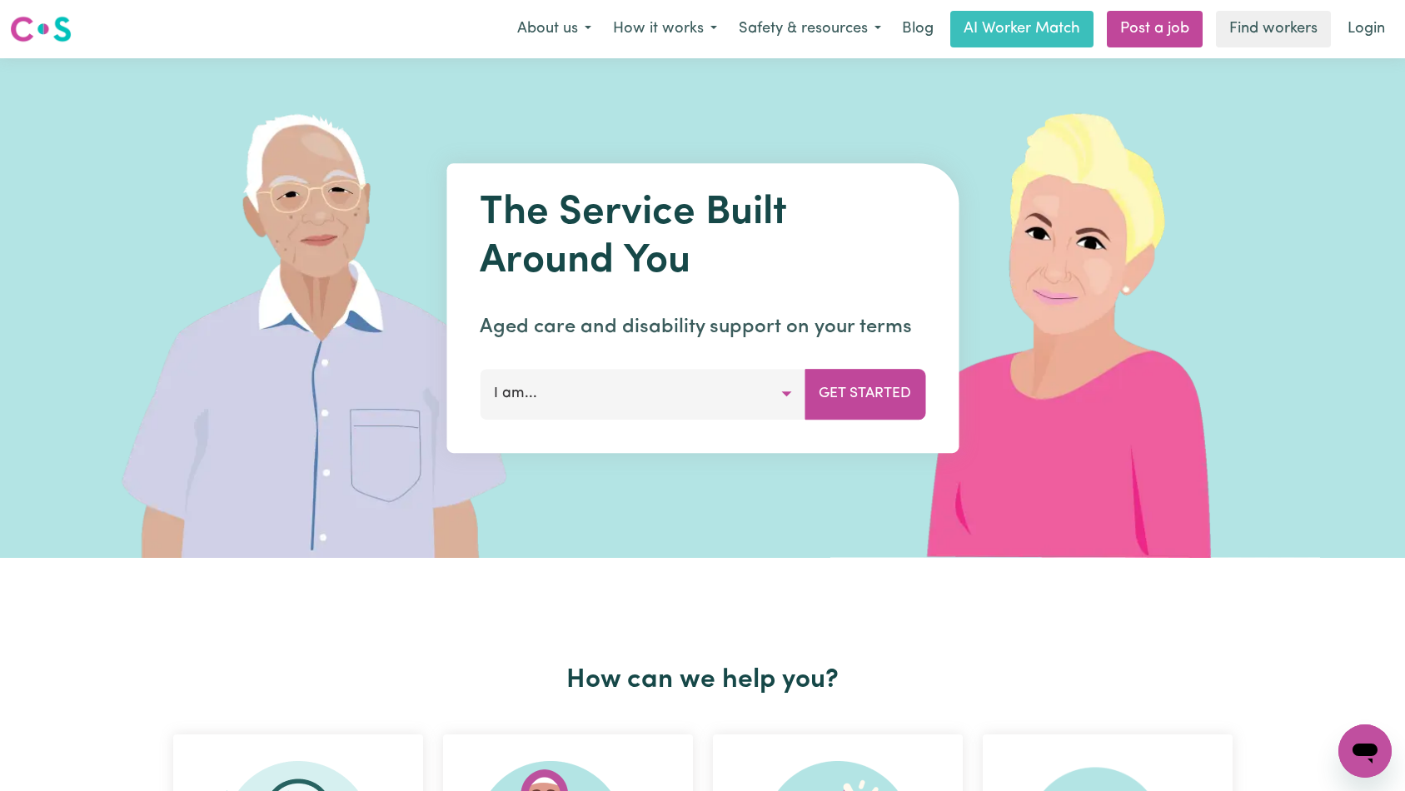
click at [1368, 32] on link "Login" at bounding box center [1366, 29] width 57 height 37
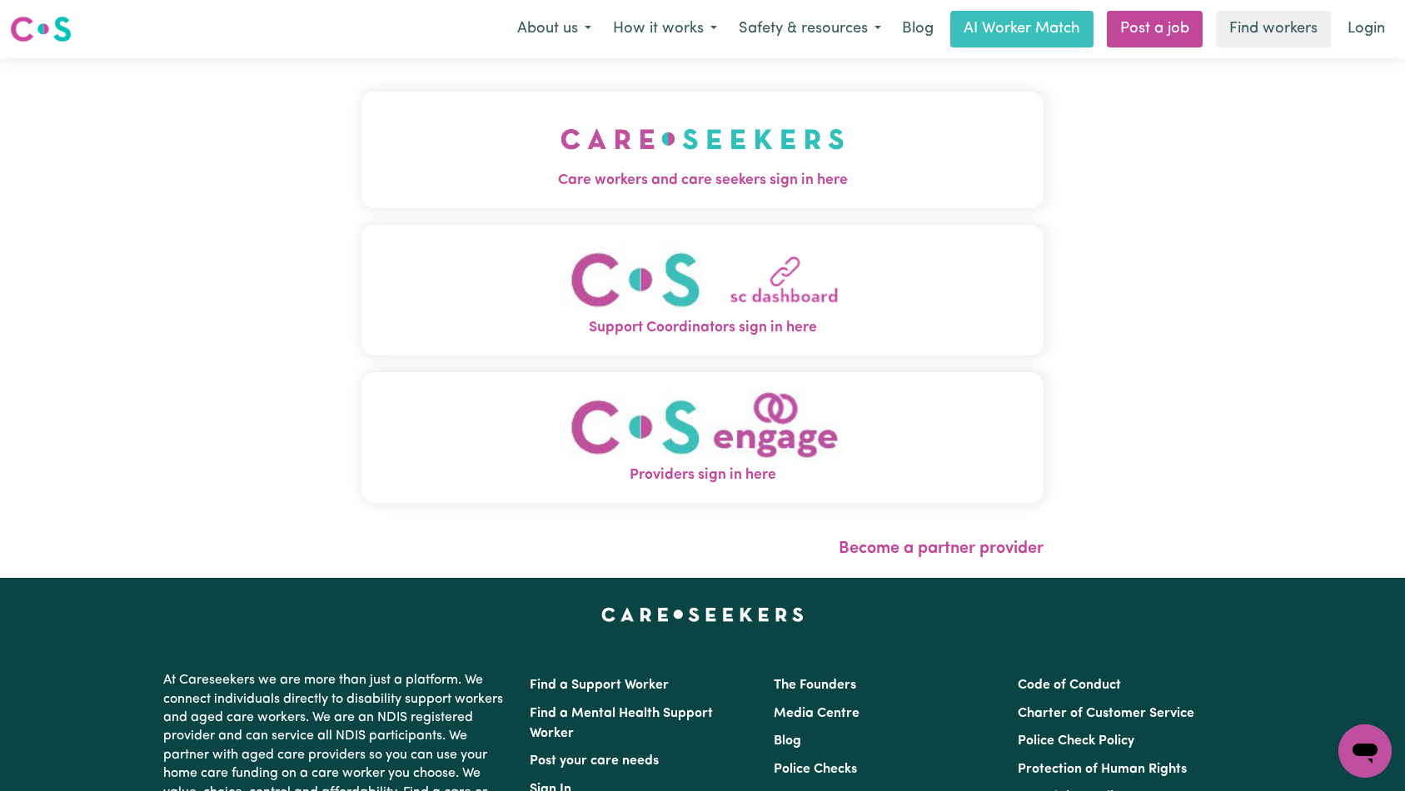
click at [561, 147] on img "Care workers and care seekers sign in here" at bounding box center [703, 139] width 284 height 62
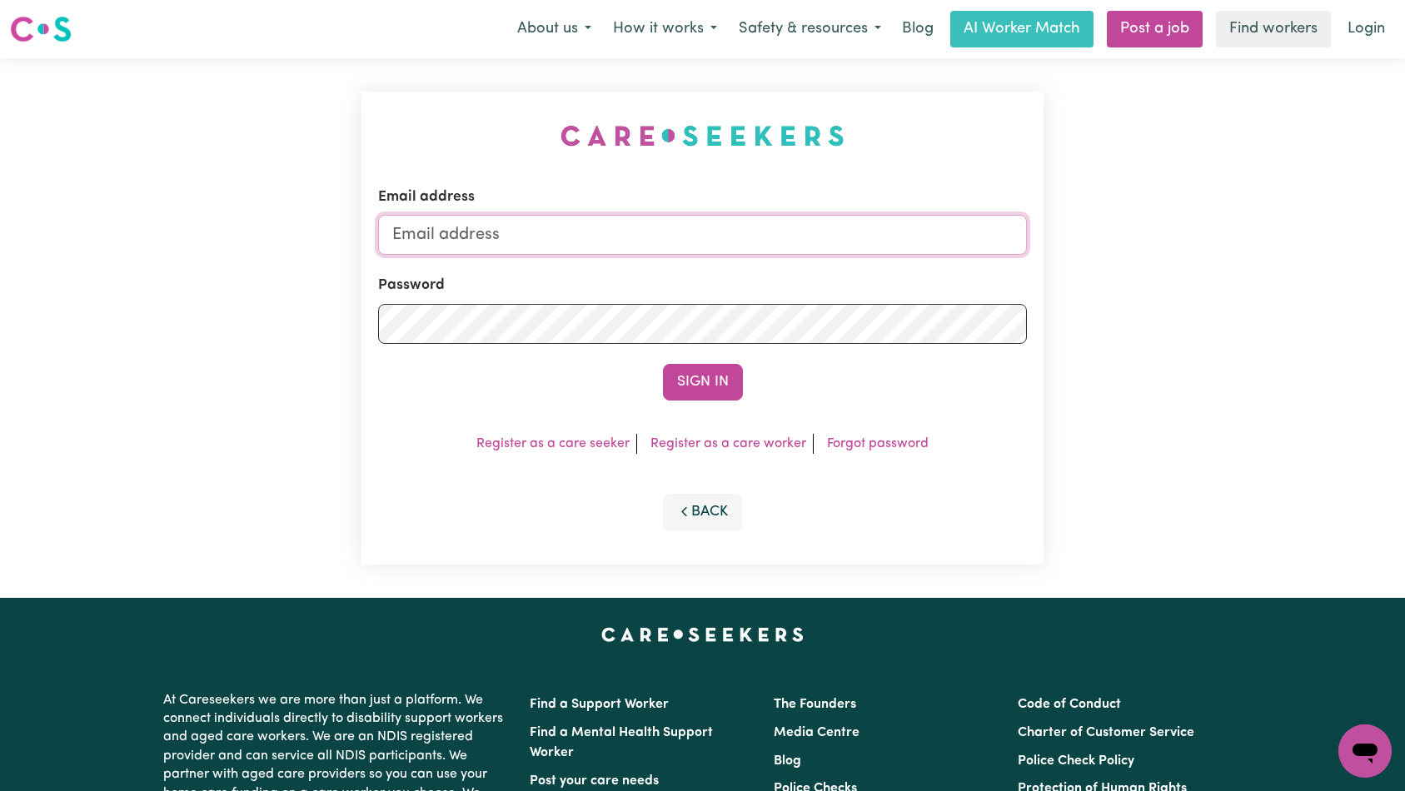
click at [590, 248] on input "Email address" at bounding box center [703, 235] width 650 height 40
type input "[EMAIL_ADDRESS][DOMAIN_NAME]"
click at [688, 382] on button "Sign In" at bounding box center [703, 382] width 80 height 37
